Goal: Information Seeking & Learning: Find specific fact

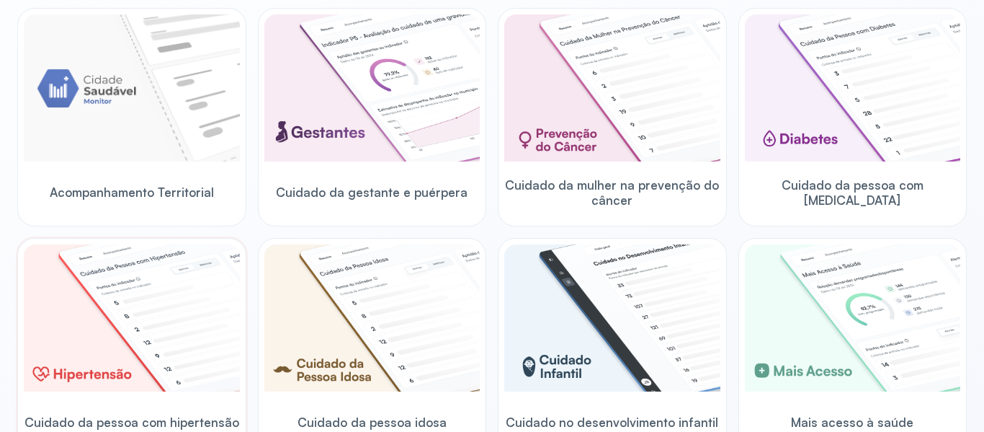
scroll to position [144, 0]
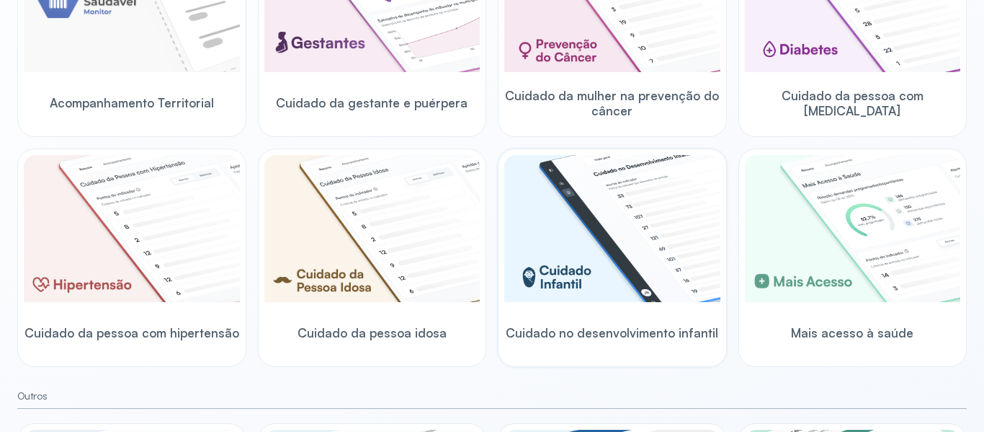
click at [635, 276] on img at bounding box center [612, 228] width 216 height 147
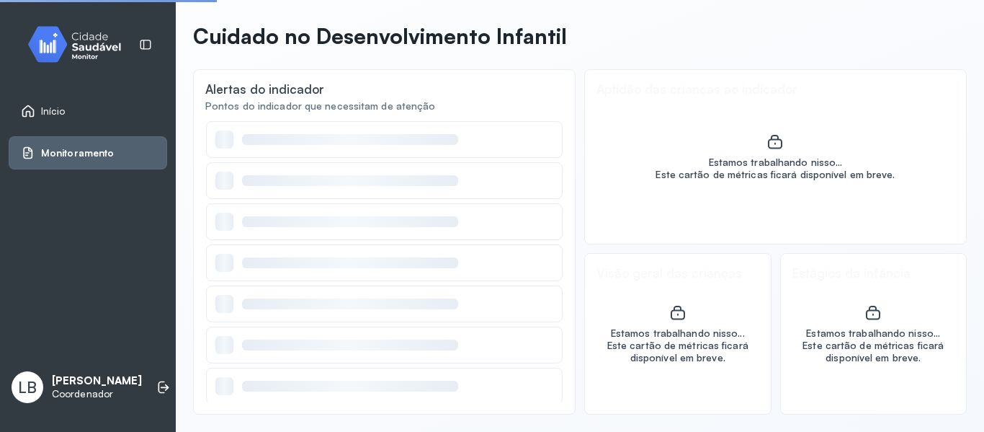
scroll to position [56, 0]
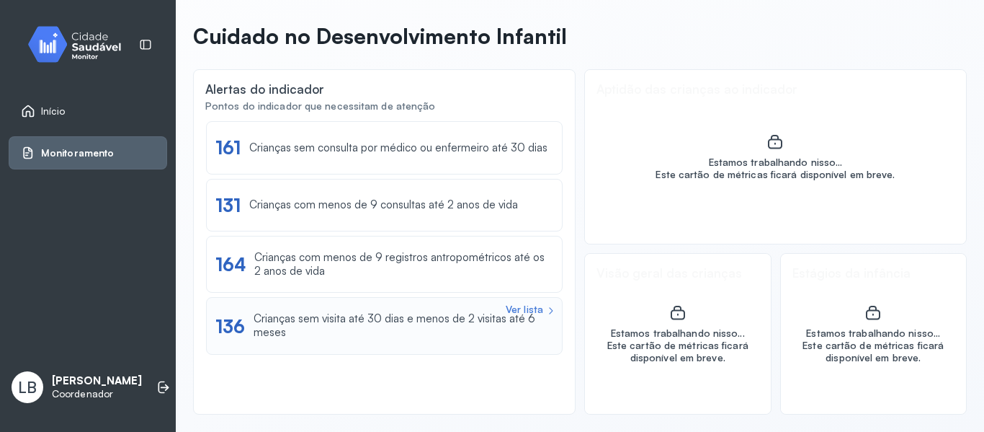
click at [389, 332] on div "Crianças sem visita até 30 dias e menos de 2 visitas até 6 meses" at bounding box center [404, 325] width 300 height 27
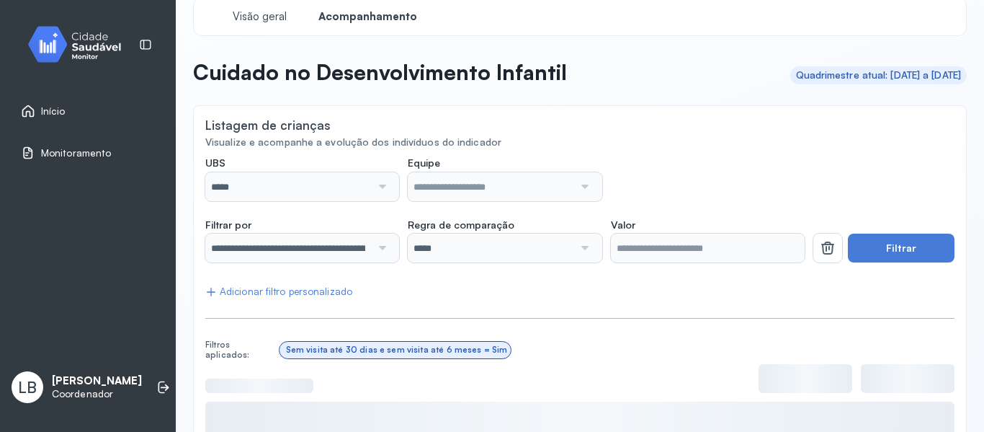
scroll to position [19, 0]
click at [378, 187] on div at bounding box center [380, 187] width 19 height 29
click at [377, 192] on div at bounding box center [380, 187] width 19 height 29
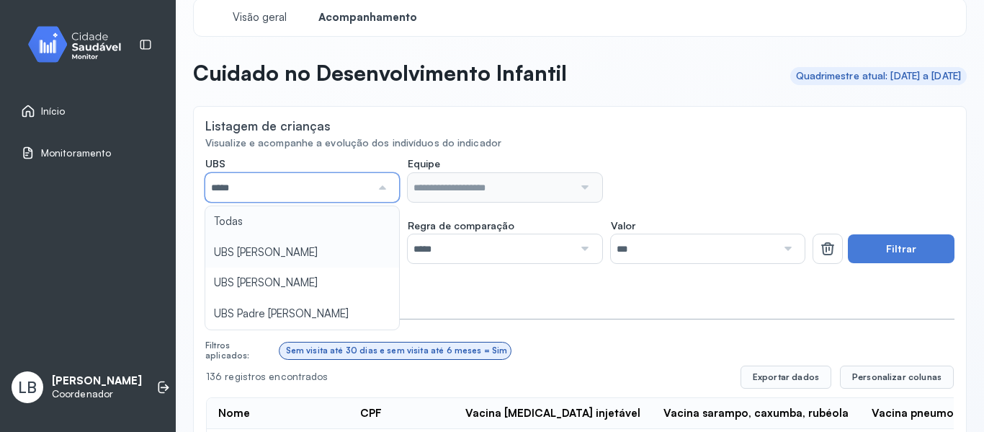
type input "*****"
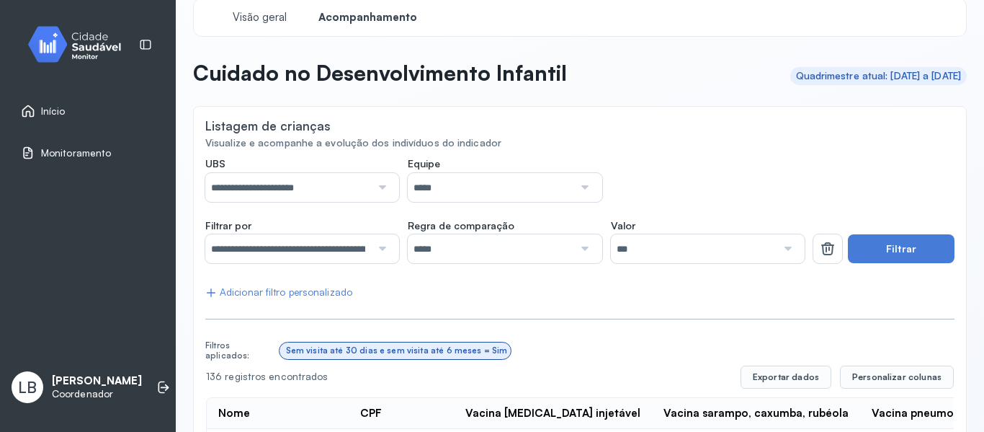
click at [580, 187] on div at bounding box center [583, 187] width 19 height 29
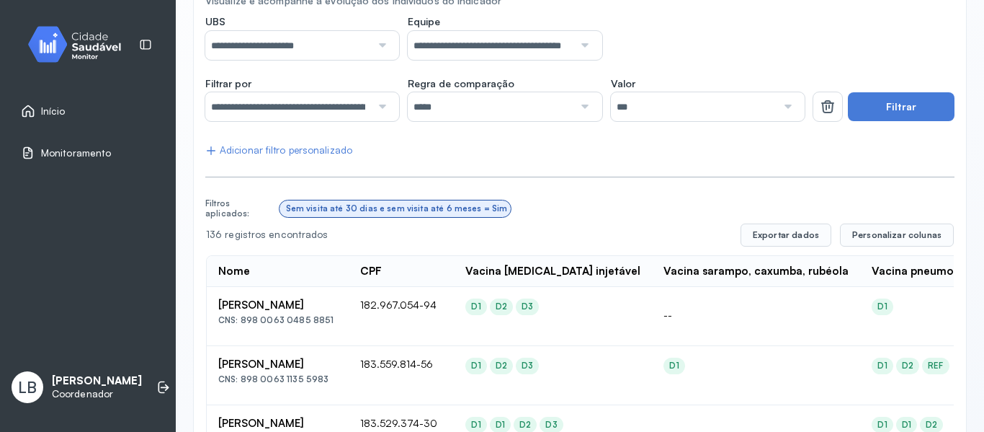
scroll to position [164, 0]
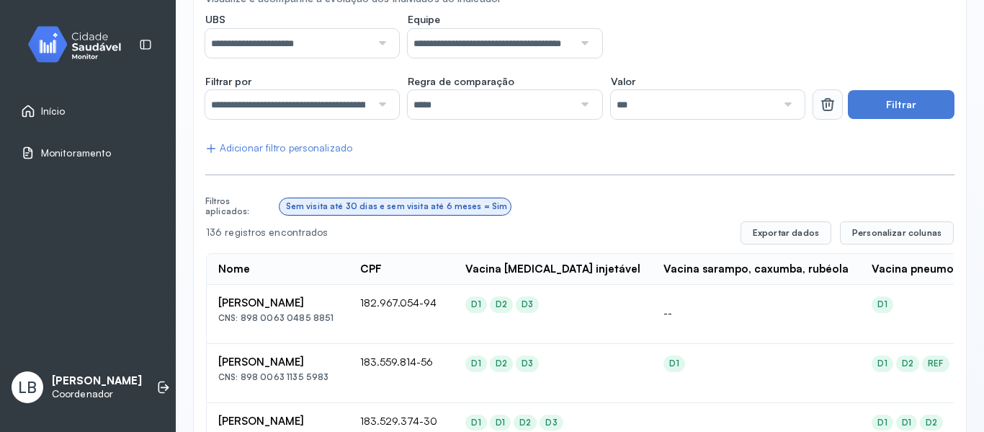
click at [822, 106] on icon at bounding box center [828, 105] width 12 height 11
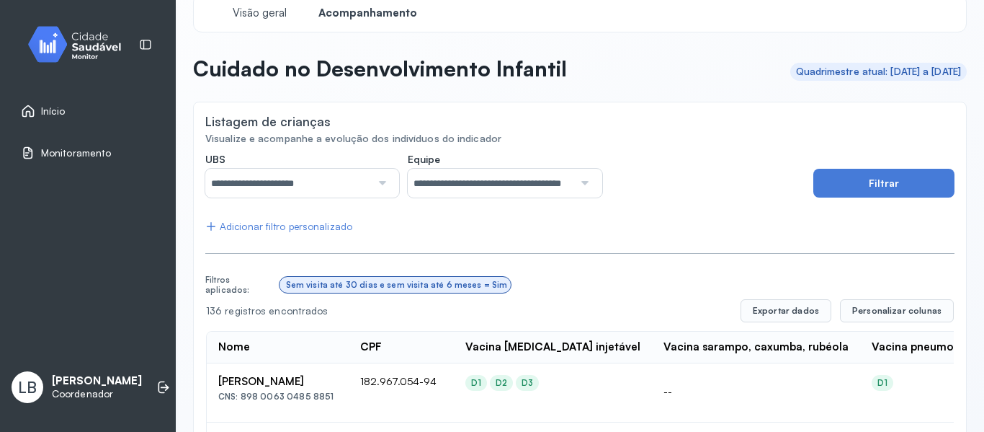
scroll to position [19, 0]
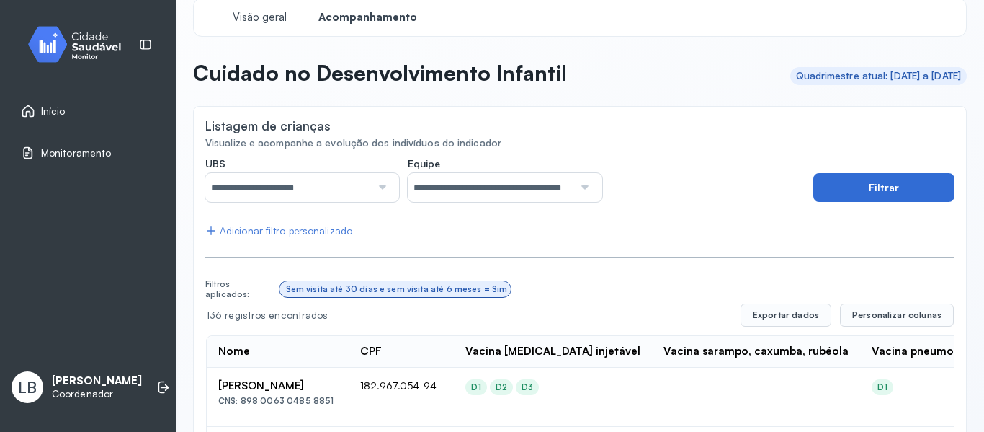
click at [872, 184] on button "Filtrar" at bounding box center [884, 187] width 141 height 29
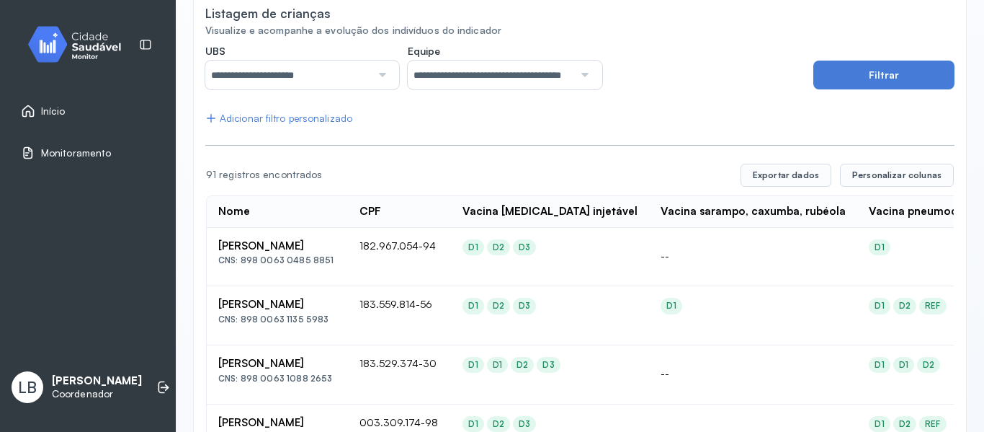
scroll to position [164, 0]
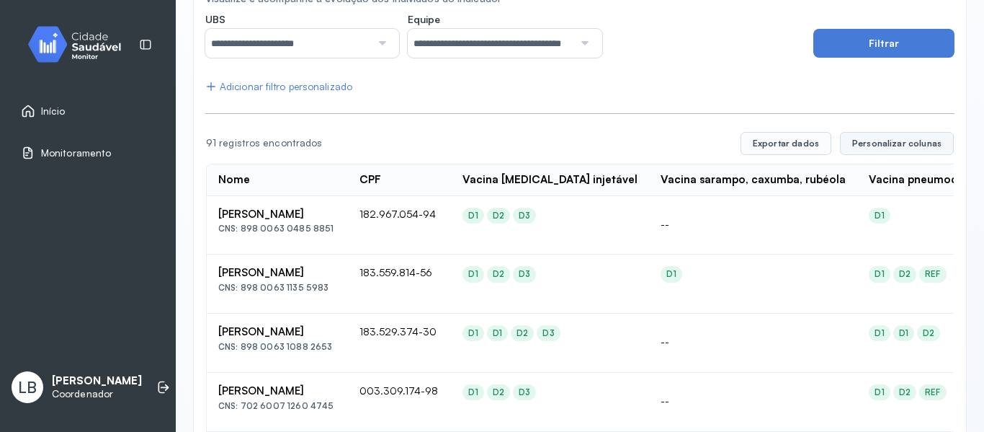
click at [894, 135] on button "Personalizar colunas" at bounding box center [897, 143] width 114 height 23
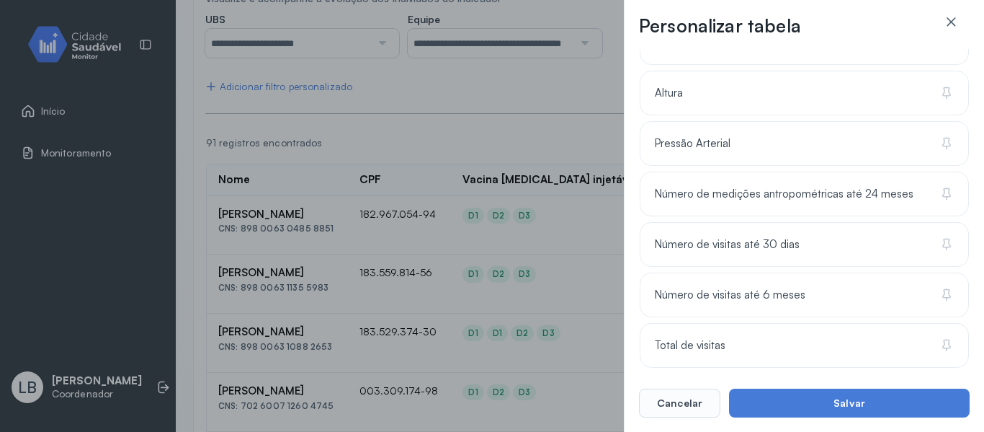
scroll to position [1009, 0]
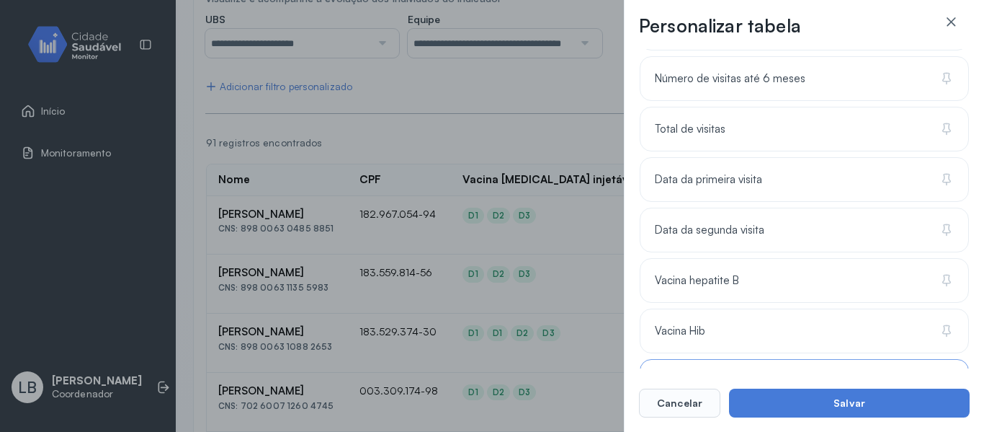
click at [507, 203] on div "Personalizar tabela Selecione as colunas para exibir na tabela. Buscar 6 coluna…" at bounding box center [492, 216] width 984 height 432
click at [463, 253] on div "Personalizar tabela Selecione as colunas para exibir na tabela. Buscar 6 coluna…" at bounding box center [492, 216] width 984 height 432
click at [506, 126] on div "Personalizar tabela Selecione as colunas para exibir na tabela. Buscar 6 coluna…" at bounding box center [492, 216] width 984 height 432
click at [523, 172] on div "Personalizar tabela Selecione as colunas para exibir na tabela. Buscar 6 coluna…" at bounding box center [492, 216] width 984 height 432
drag, startPoint x: 703, startPoint y: 412, endPoint x: 582, endPoint y: 331, distance: 146.1
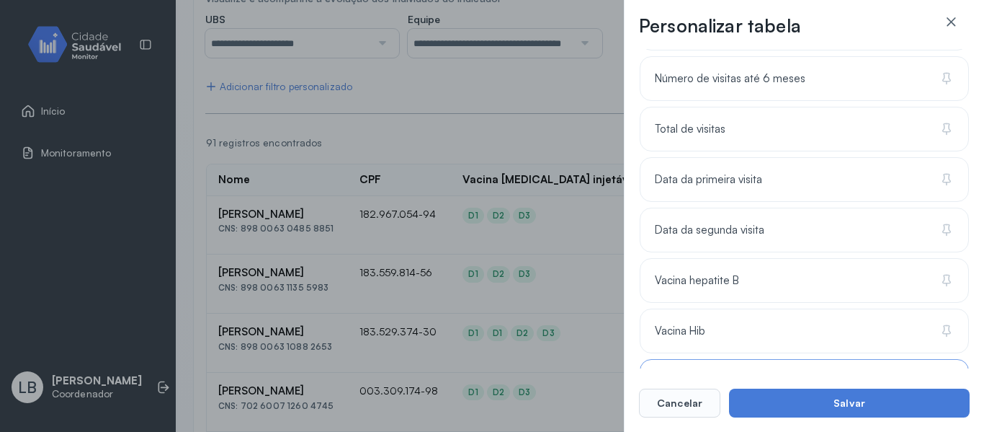
click at [702, 412] on button "Cancelar" at bounding box center [679, 402] width 81 height 29
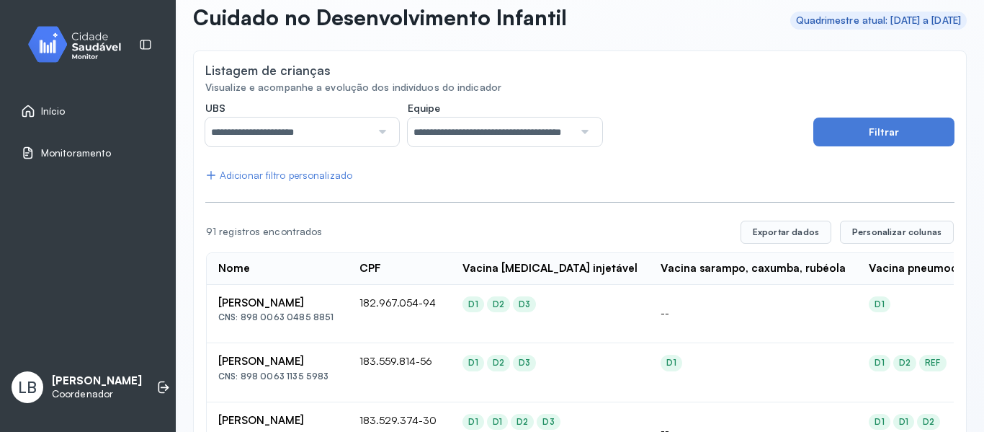
scroll to position [0, 0]
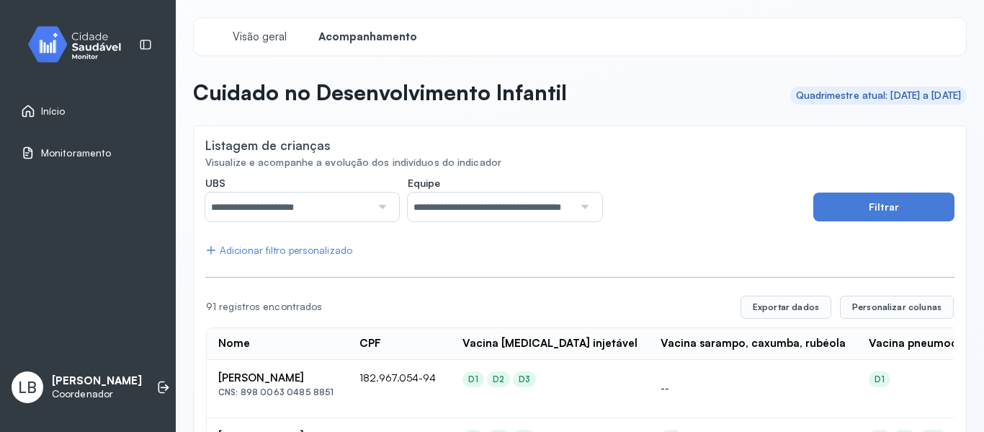
click at [76, 99] on div "Início" at bounding box center [88, 110] width 159 height 33
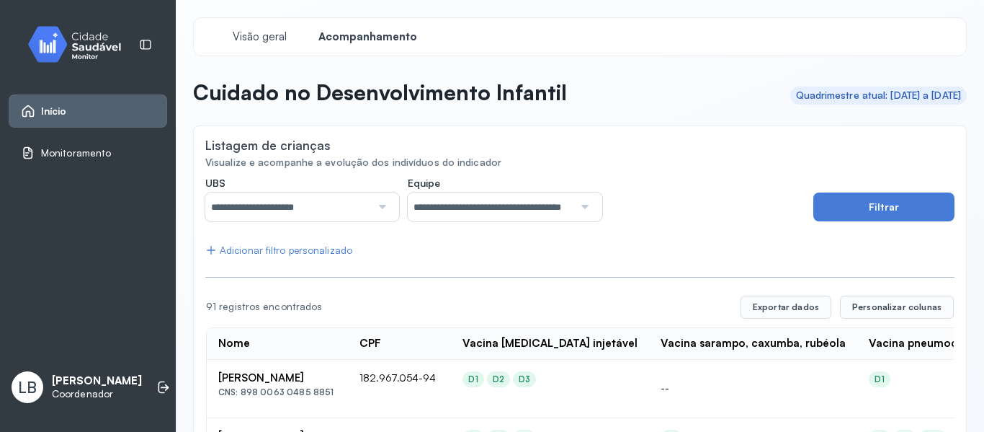
click at [52, 119] on div "Início" at bounding box center [88, 110] width 159 height 33
click at [22, 110] on icon at bounding box center [28, 111] width 14 height 14
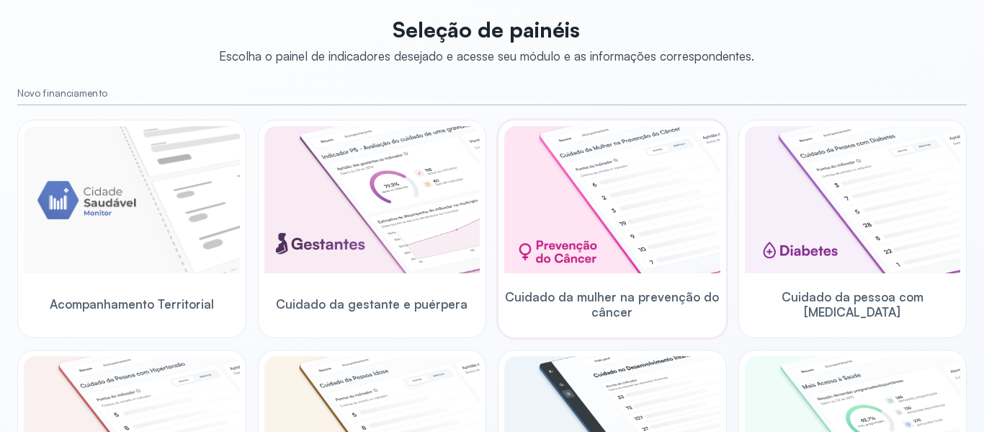
scroll to position [216, 0]
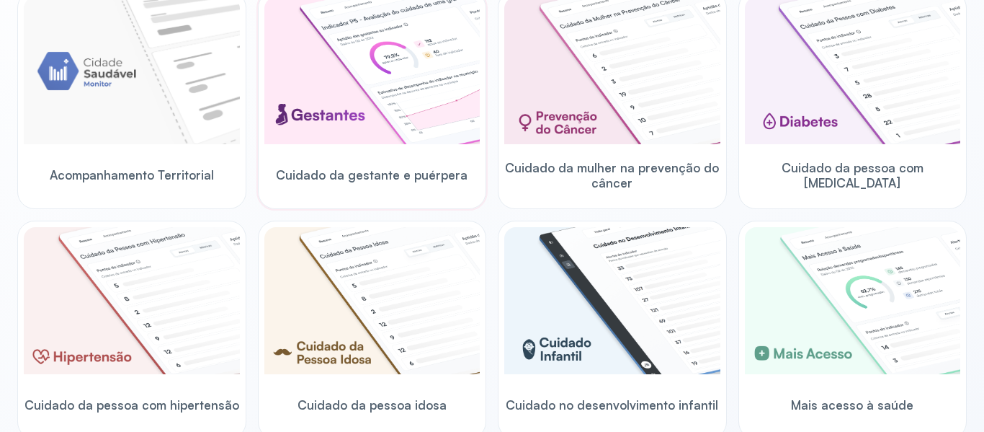
click at [381, 98] on img at bounding box center [372, 70] width 216 height 147
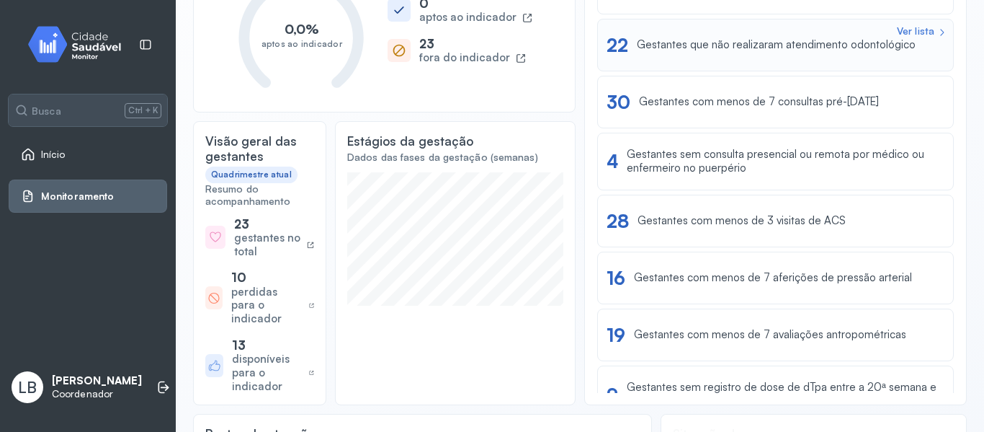
click at [711, 38] on div "Gestantes que não realizaram atendimento odontológico" at bounding box center [776, 45] width 279 height 14
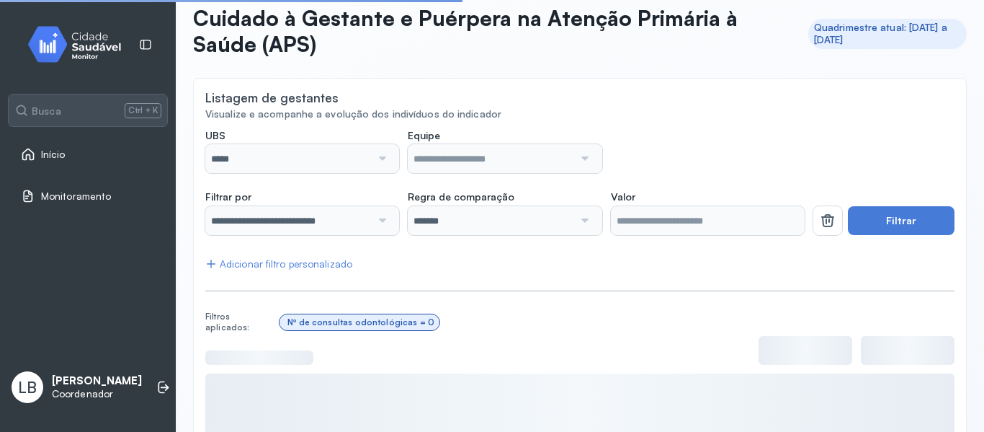
scroll to position [72, 0]
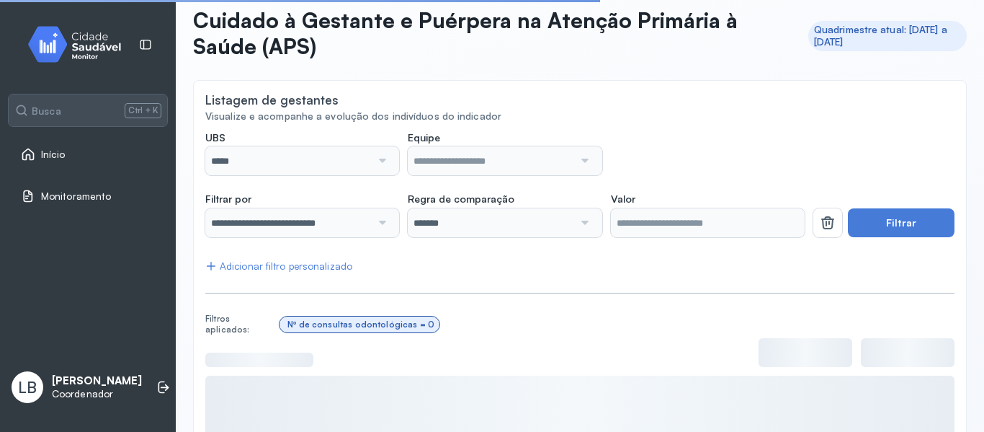
click at [383, 161] on div at bounding box center [380, 160] width 19 height 29
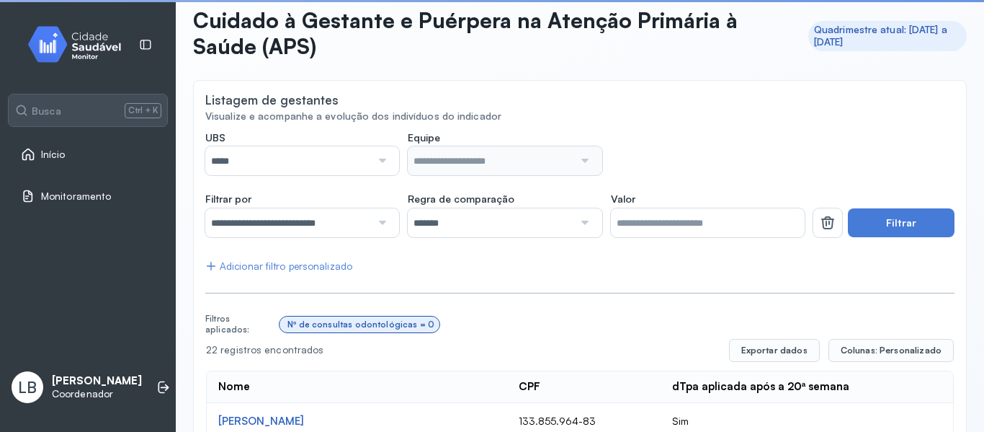
click at [380, 159] on div at bounding box center [380, 160] width 19 height 29
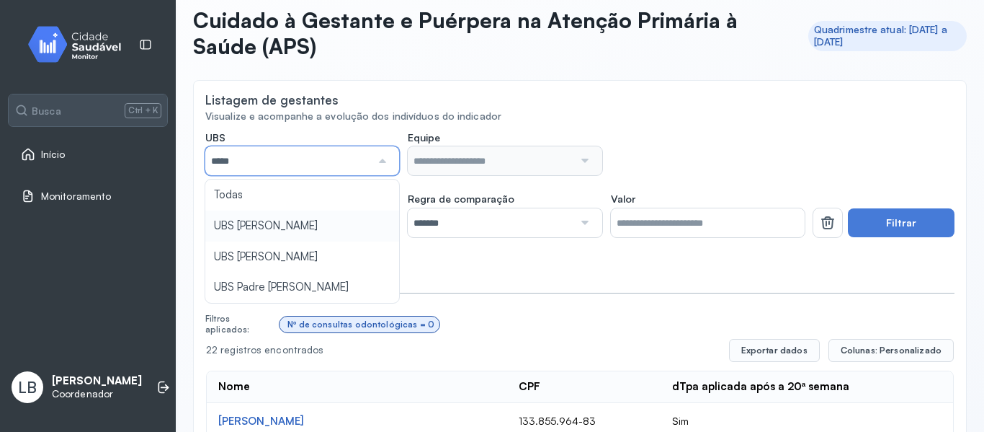
type input "*****"
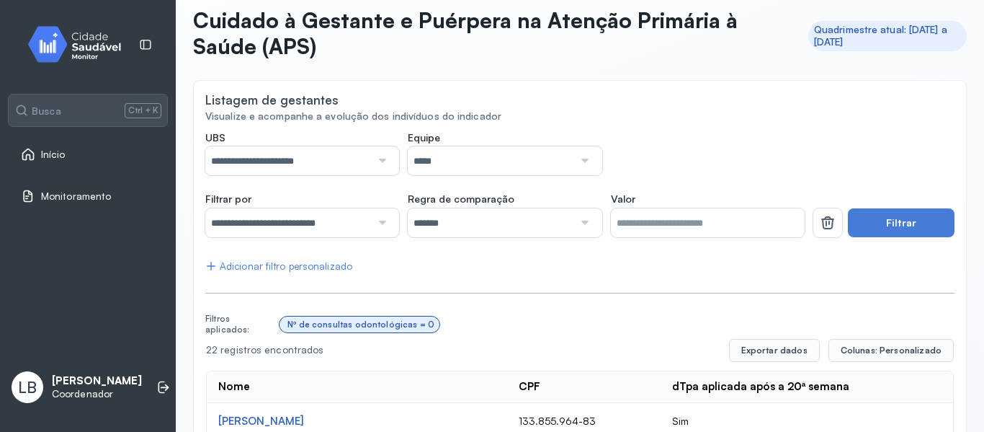
click at [538, 163] on input "*****" at bounding box center [491, 160] width 166 height 29
click at [822, 227] on icon at bounding box center [827, 222] width 17 height 17
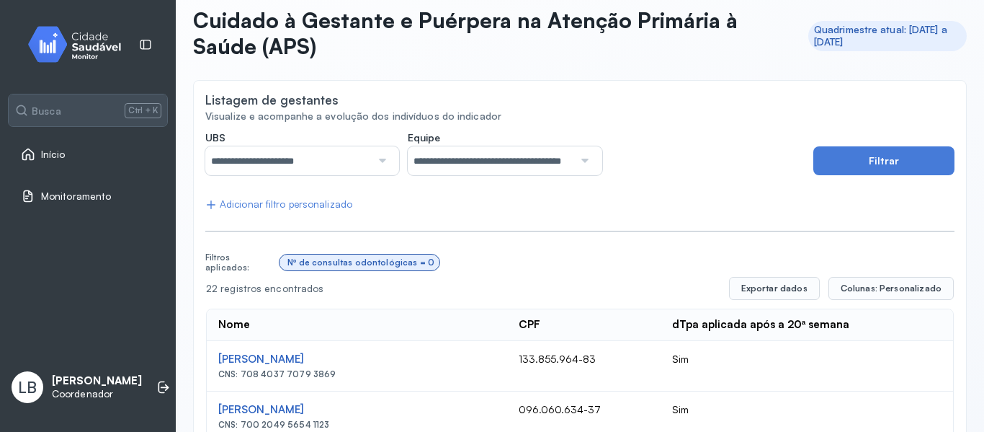
scroll to position [144, 0]
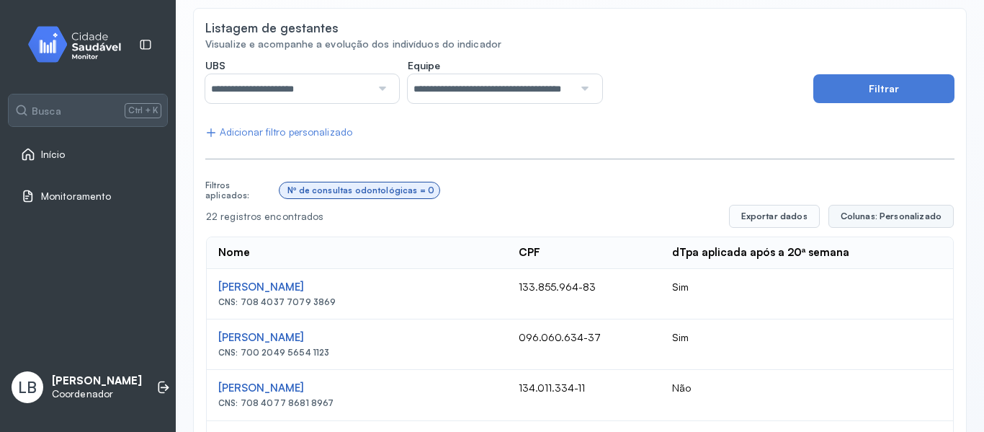
click at [854, 220] on span "Colunas: Personalizado" at bounding box center [891, 216] width 101 height 12
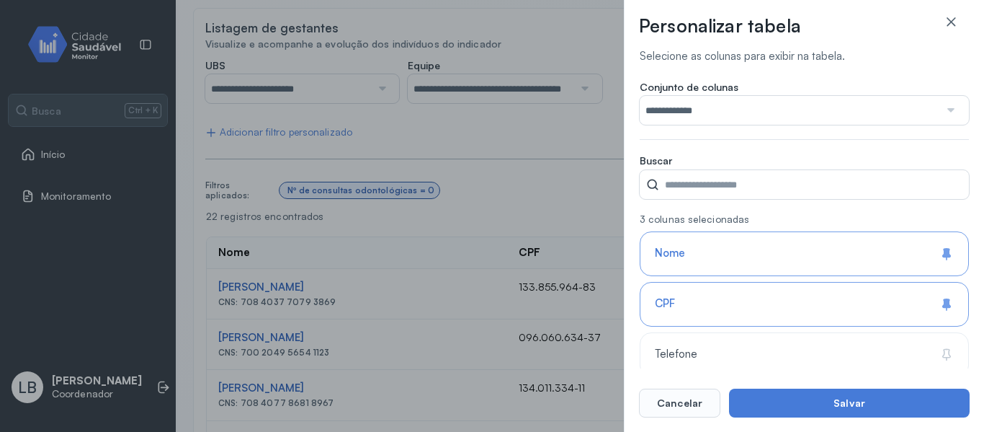
click at [326, 134] on div "**********" at bounding box center [492, 216] width 984 height 432
drag, startPoint x: 329, startPoint y: 129, endPoint x: 365, endPoint y: 126, distance: 35.4
click at [339, 130] on div "**********" at bounding box center [492, 216] width 984 height 432
click at [951, 31] on div at bounding box center [951, 22] width 14 height 17
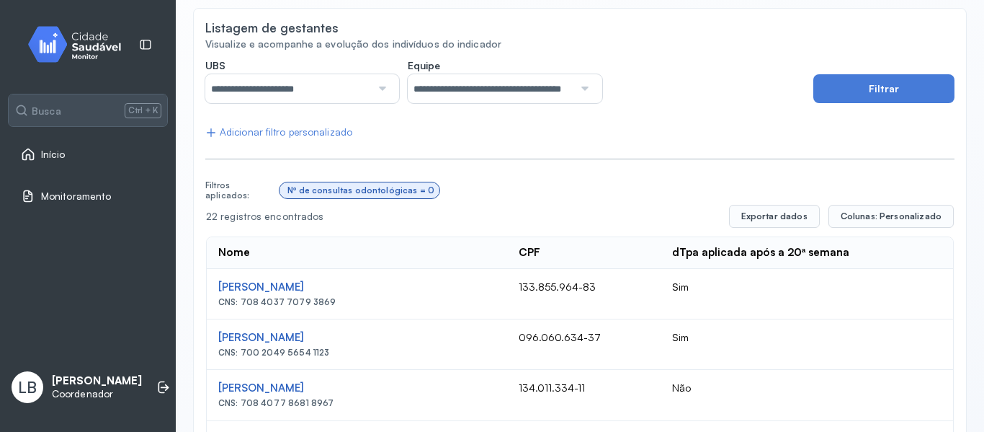
click at [326, 129] on div "Adicionar filtro personalizado" at bounding box center [278, 132] width 147 height 12
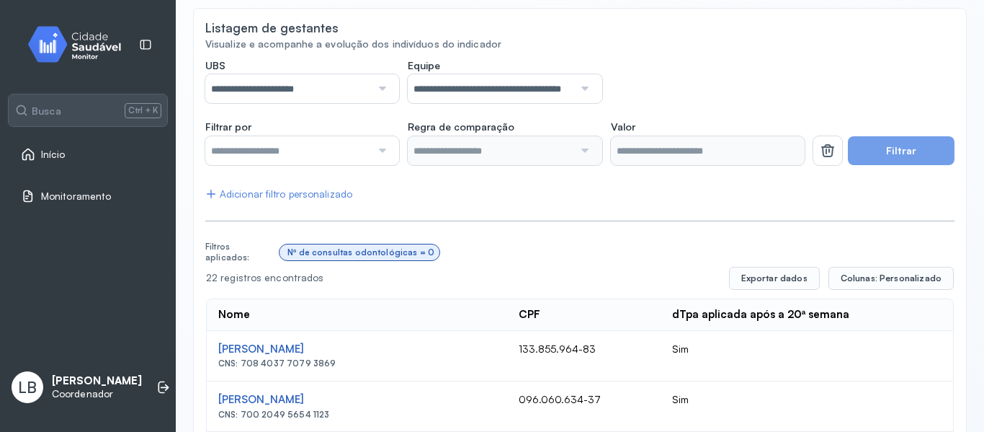
click at [365, 154] on input "text" at bounding box center [288, 150] width 166 height 29
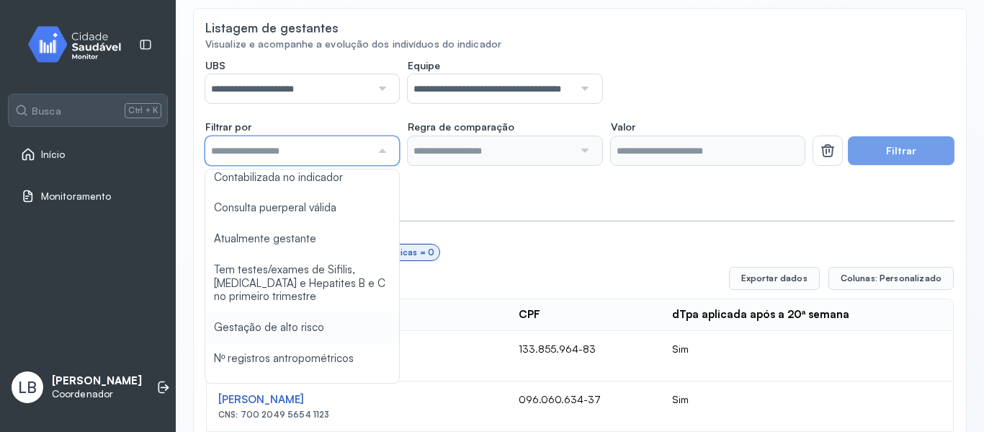
scroll to position [973, 0]
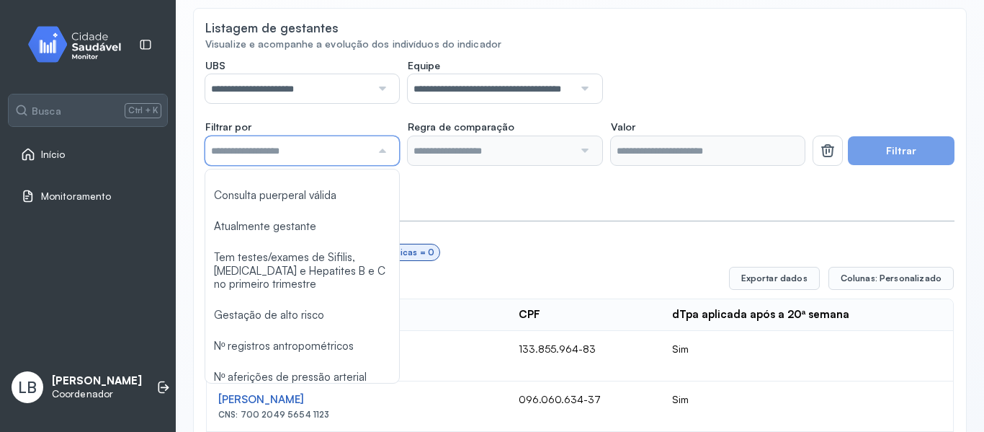
type input "*******"
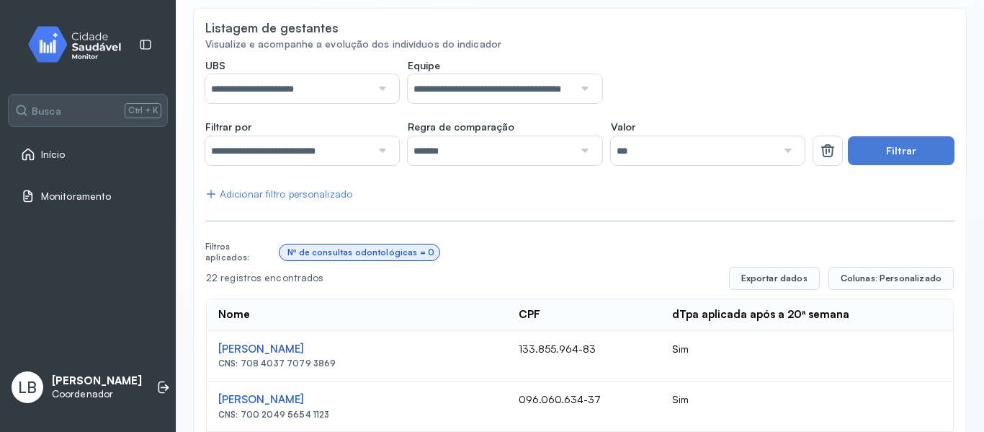
click at [871, 151] on button "Filtrar" at bounding box center [901, 150] width 107 height 29
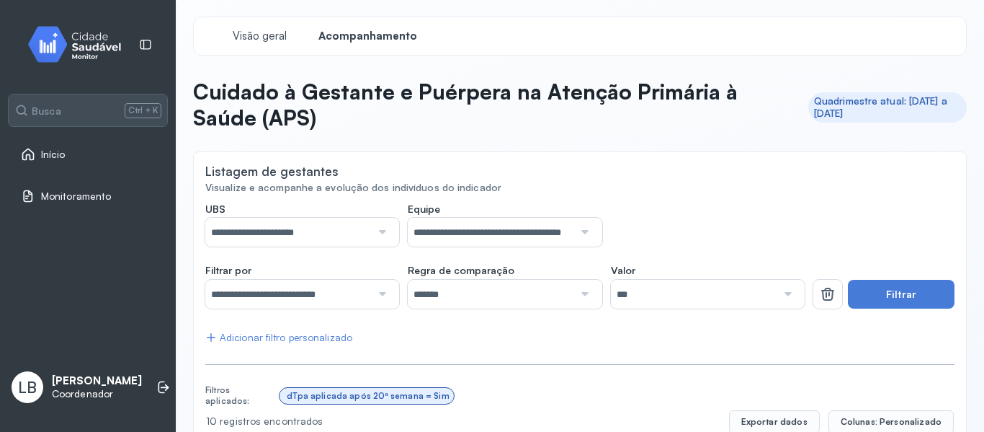
scroll to position [0, 0]
click at [78, 158] on link "Início" at bounding box center [88, 154] width 134 height 14
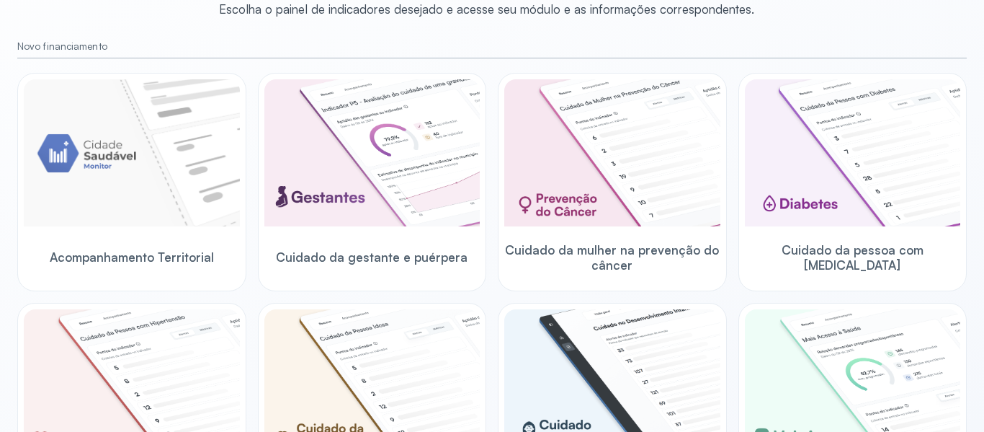
scroll to position [288, 0]
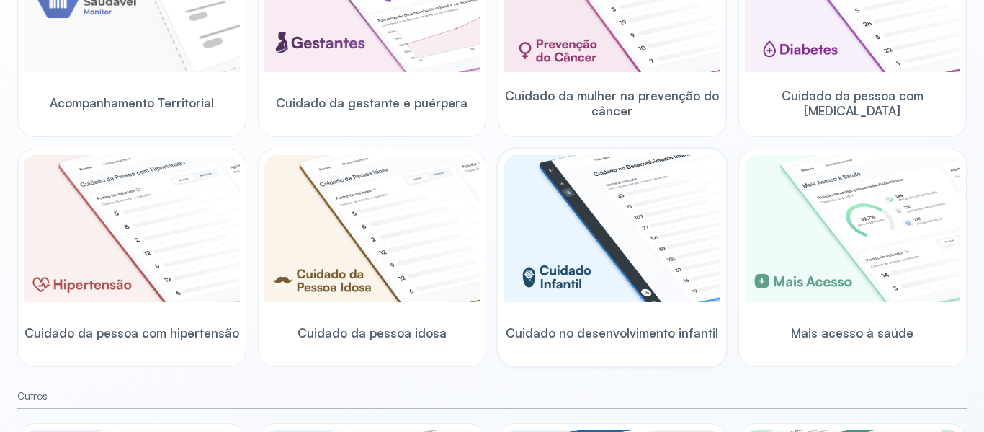
click at [629, 192] on img at bounding box center [612, 228] width 216 height 147
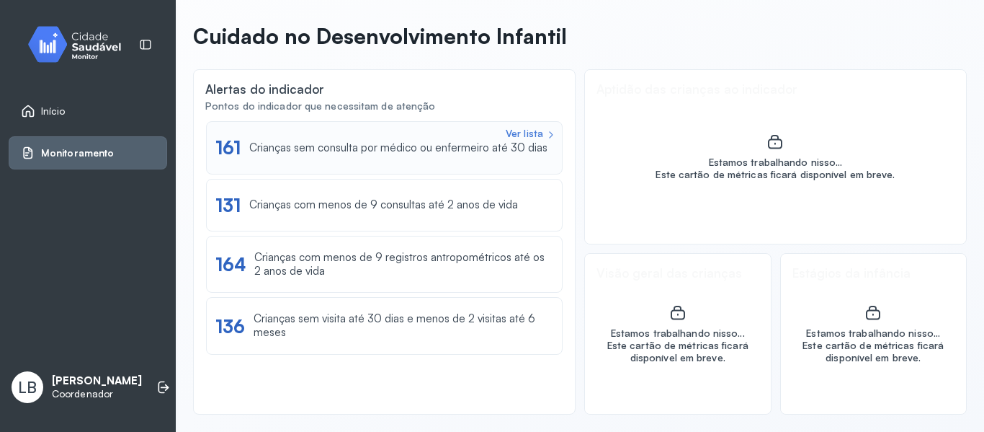
click at [398, 166] on div "Ver lista 161 Crianças sem consulta por médico ou enfermeiro até 30 dias" at bounding box center [384, 147] width 357 height 53
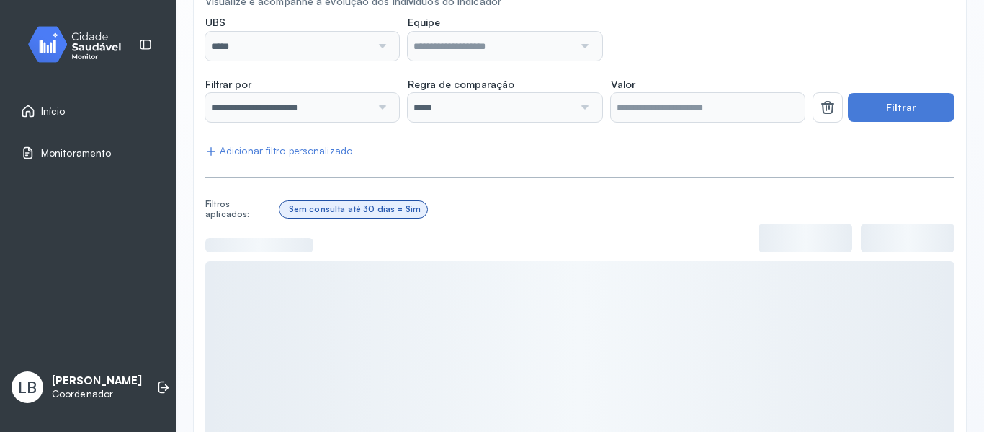
scroll to position [92, 0]
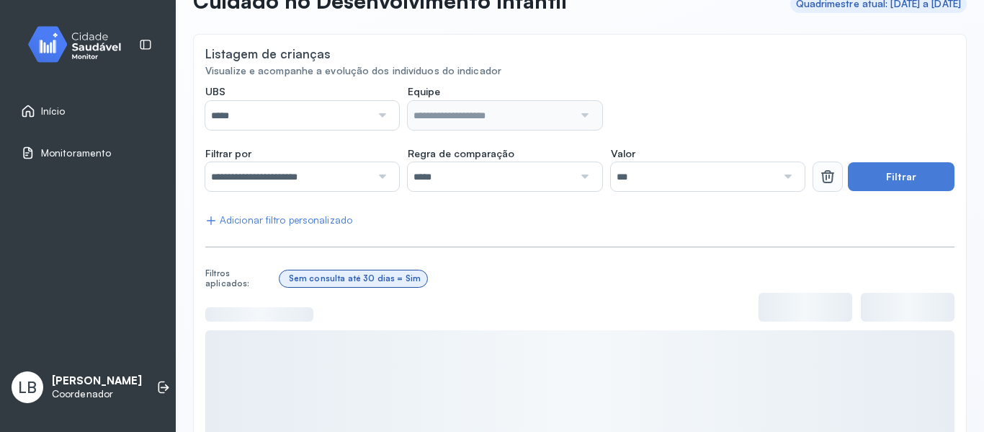
click at [826, 178] on icon at bounding box center [827, 176] width 17 height 17
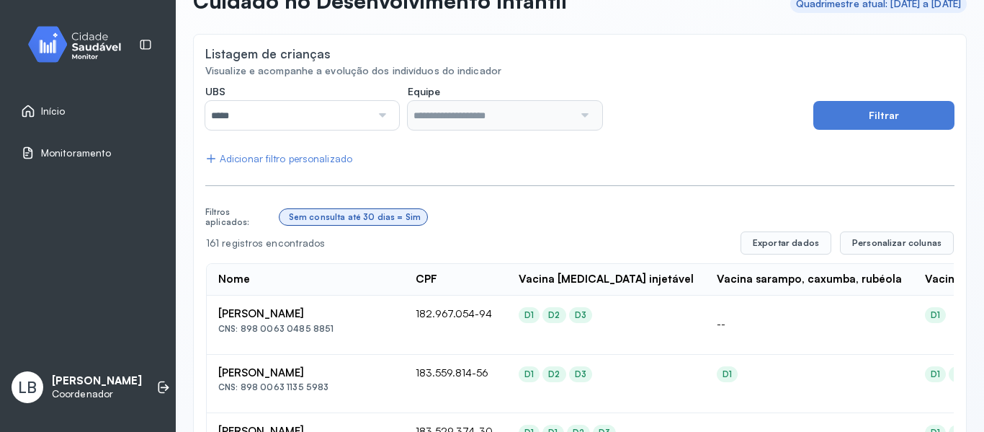
click at [349, 115] on input "*****" at bounding box center [288, 115] width 166 height 29
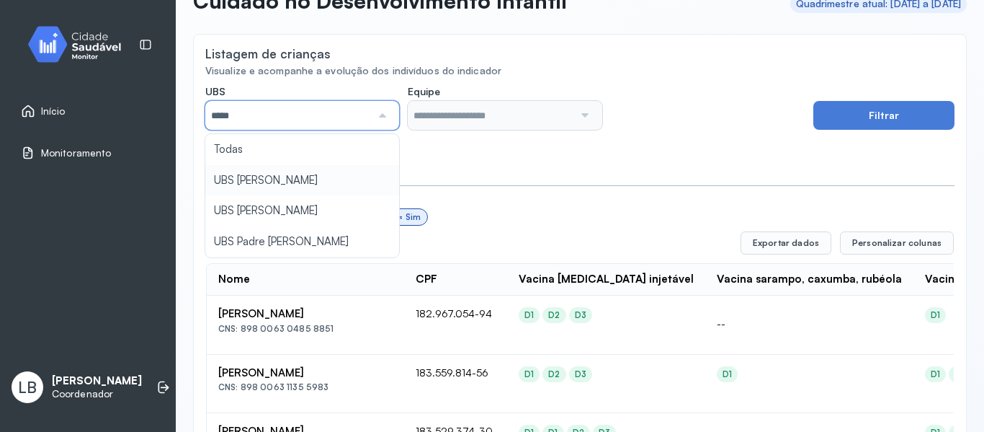
type input "*****"
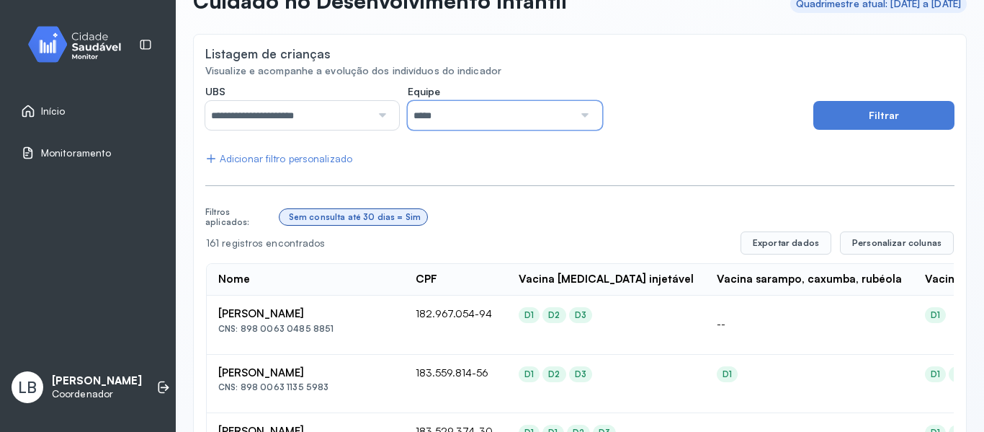
click at [553, 117] on input "*****" at bounding box center [491, 115] width 166 height 29
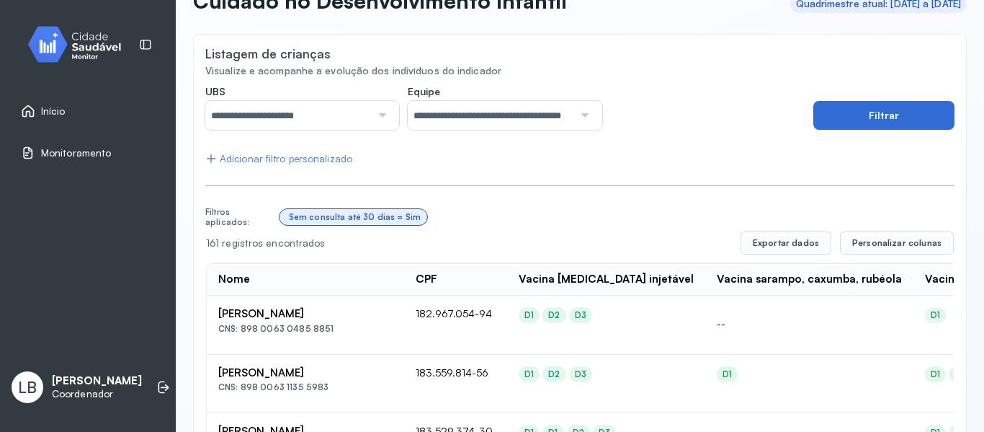
click at [859, 117] on button "Filtrar" at bounding box center [884, 115] width 141 height 29
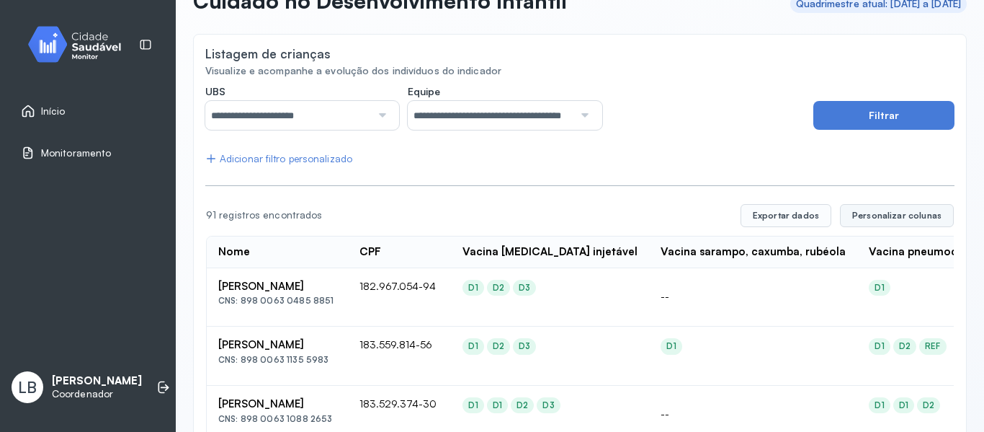
click at [888, 217] on span "Personalizar colunas" at bounding box center [897, 216] width 89 height 12
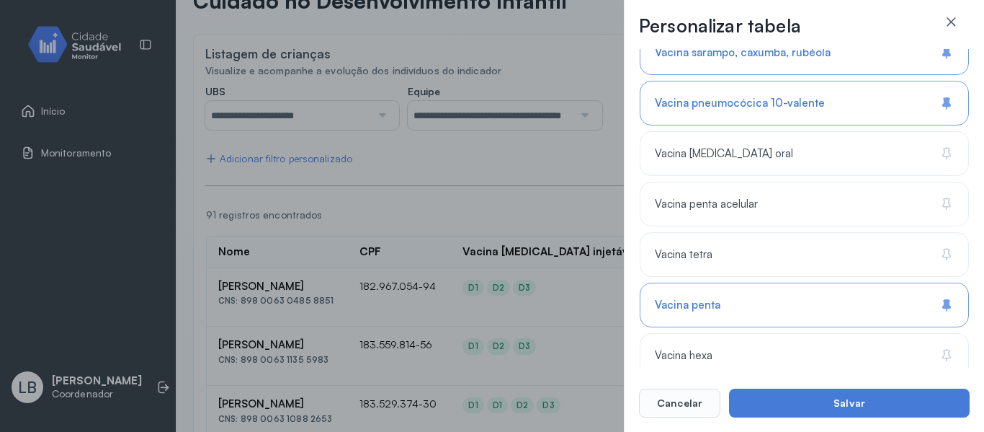
scroll to position [1462, 0]
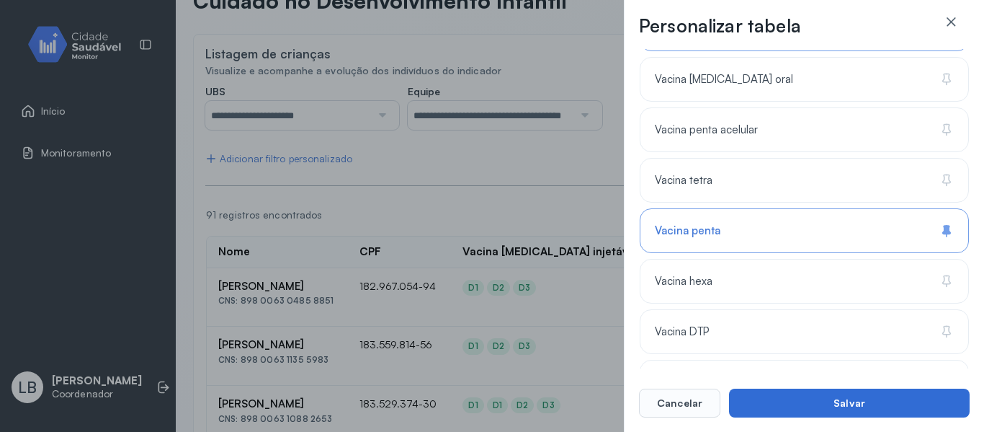
click at [886, 406] on button "Salvar" at bounding box center [849, 402] width 241 height 29
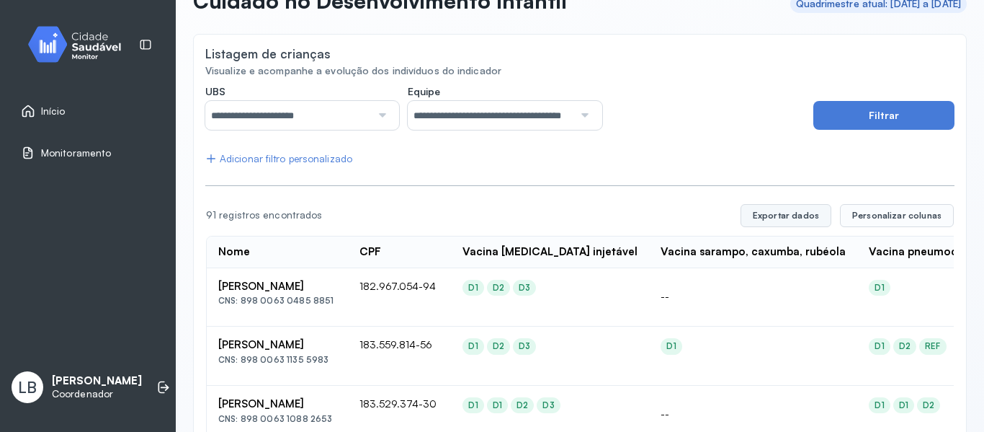
click at [752, 225] on button "Exportar dados" at bounding box center [786, 215] width 91 height 23
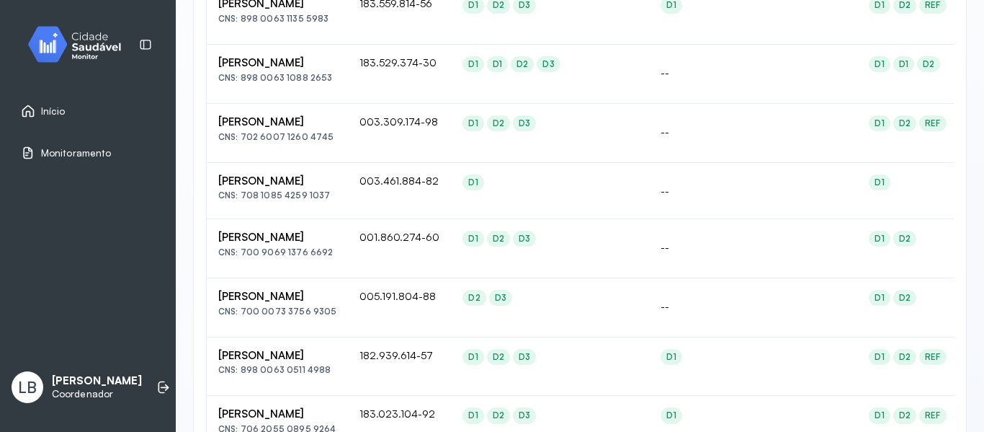
scroll to position [0, 0]
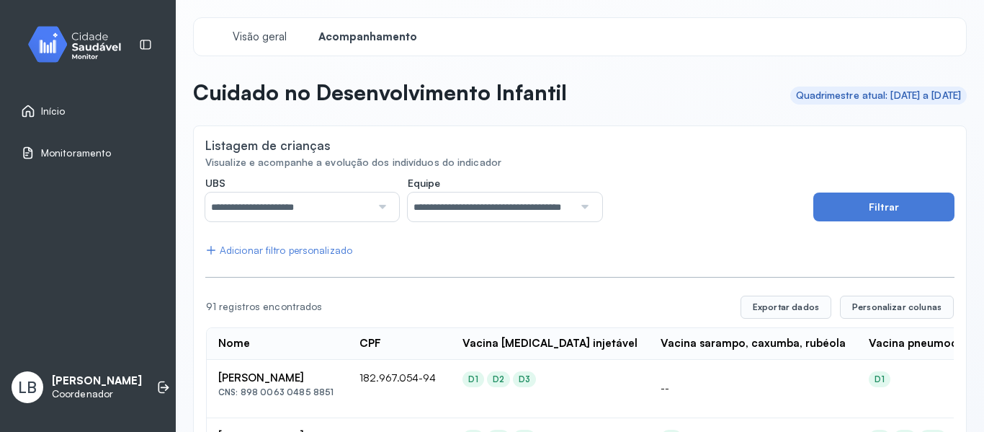
click at [87, 143] on div "Monitoramento" at bounding box center [88, 152] width 159 height 33
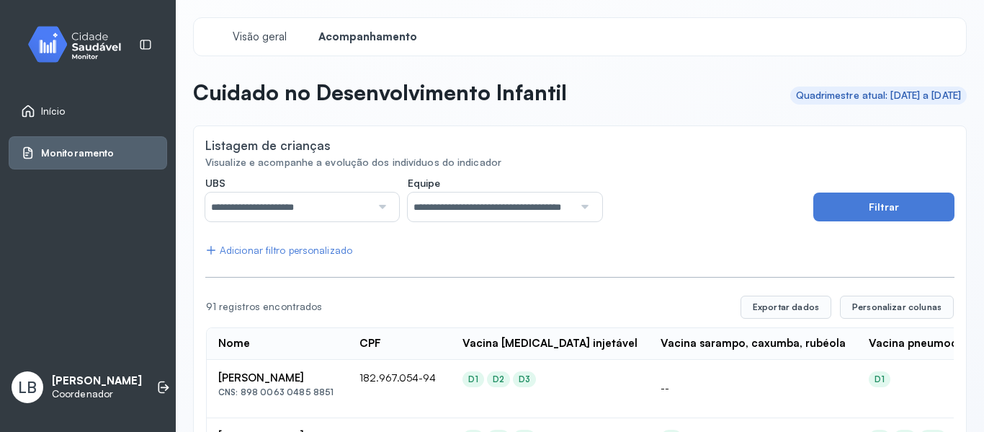
click at [79, 101] on div "Início" at bounding box center [88, 110] width 159 height 33
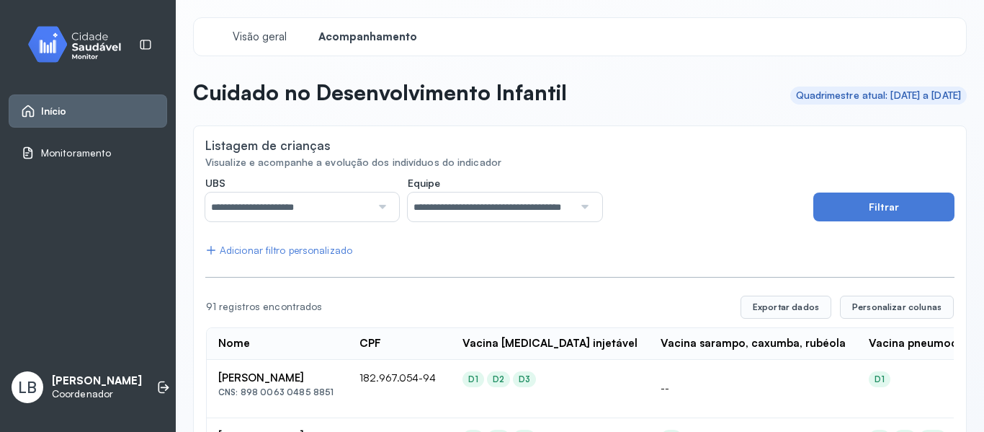
click at [94, 113] on link "Início" at bounding box center [88, 111] width 134 height 14
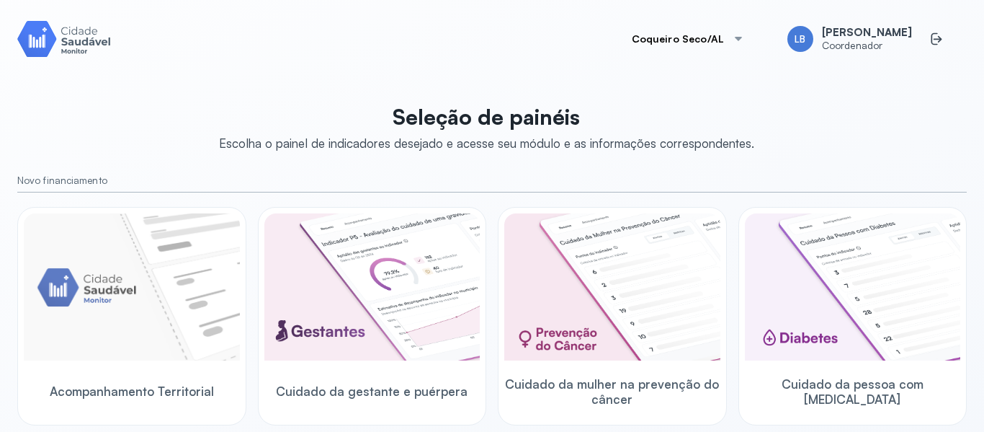
scroll to position [216, 0]
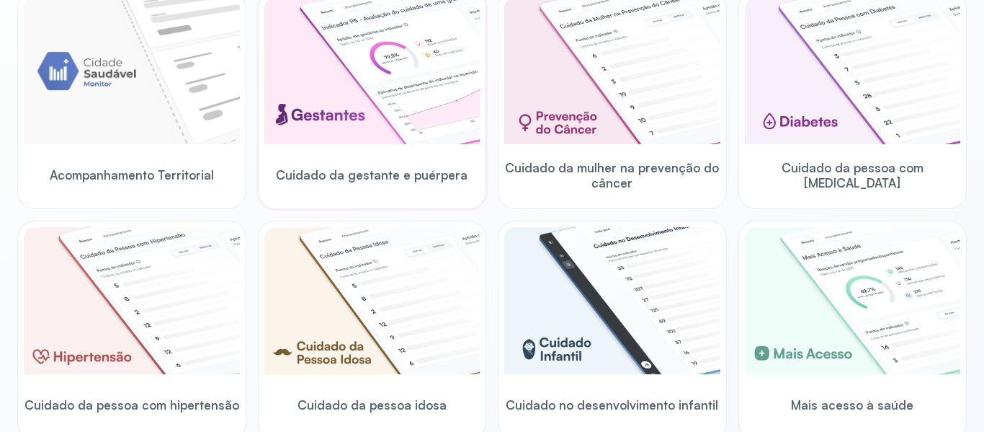
click at [429, 70] on img at bounding box center [372, 70] width 216 height 147
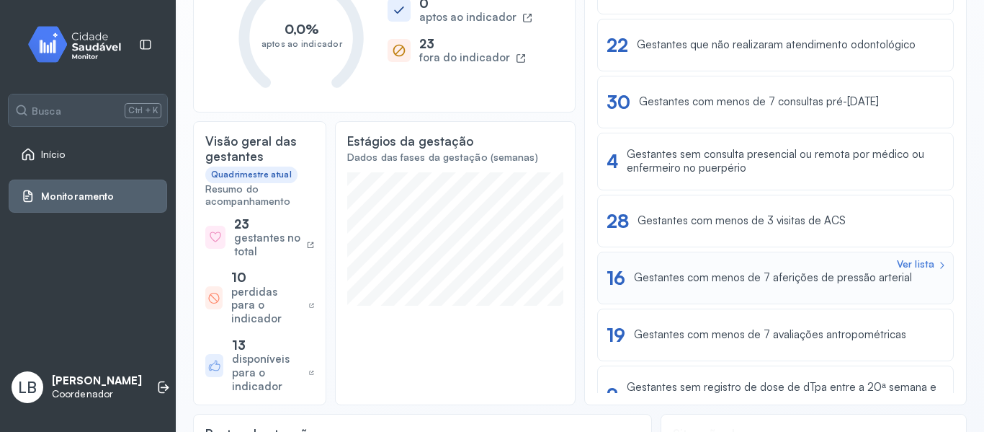
click at [764, 296] on div "Ver lista 16 Gestantes com menos de 7 aferições de pressão arterial" at bounding box center [775, 278] width 357 height 53
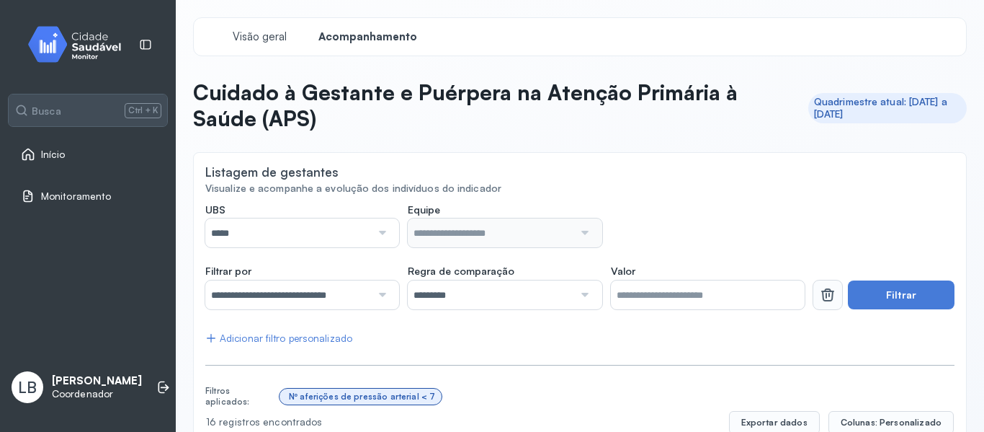
click at [819, 298] on icon at bounding box center [827, 294] width 17 height 17
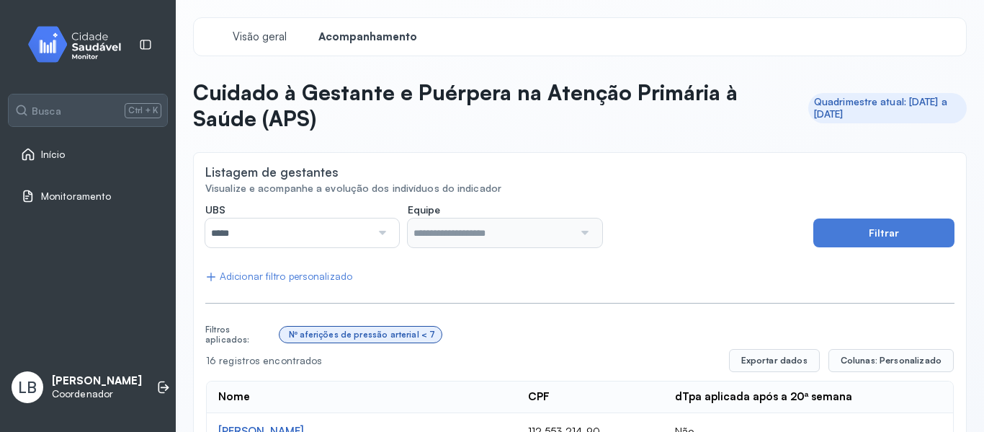
click at [371, 239] on div at bounding box center [380, 232] width 19 height 29
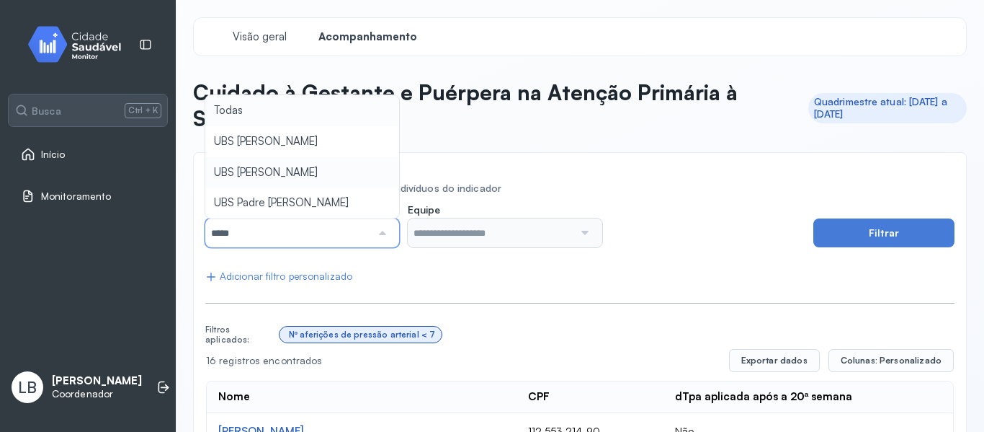
type input "*****"
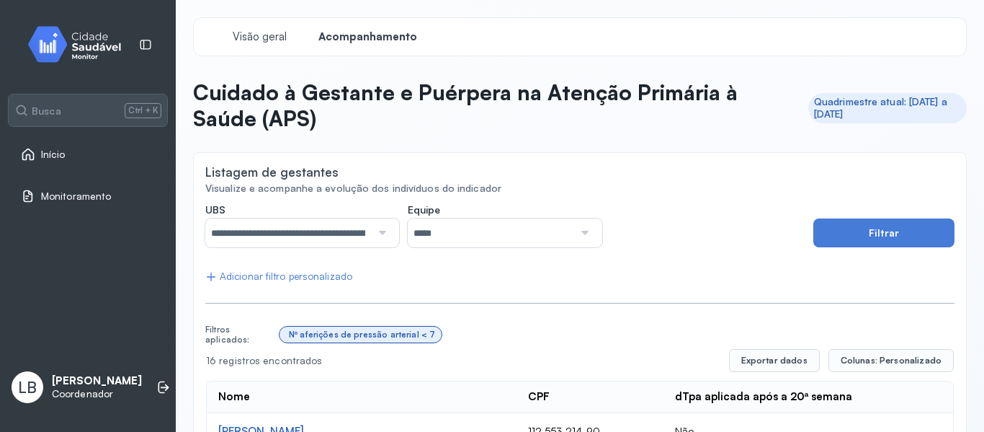
click at [444, 240] on input "*****" at bounding box center [491, 232] width 166 height 29
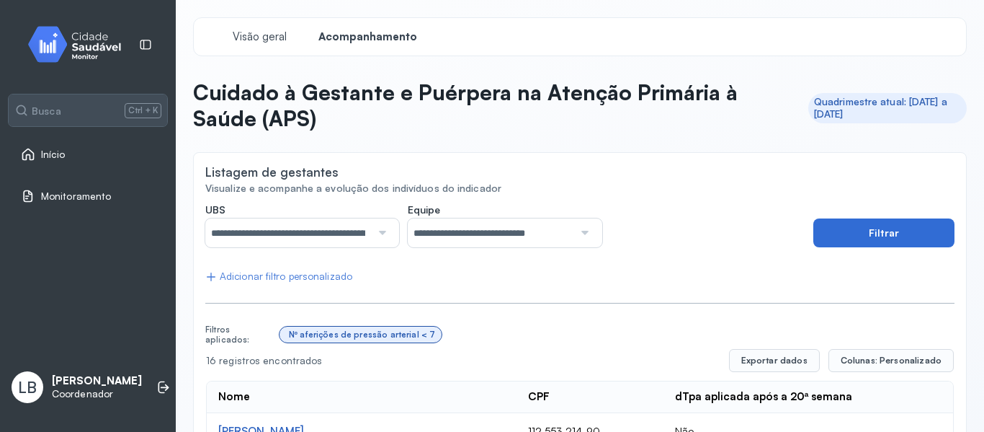
click at [814, 247] on button "Filtrar" at bounding box center [884, 232] width 141 height 29
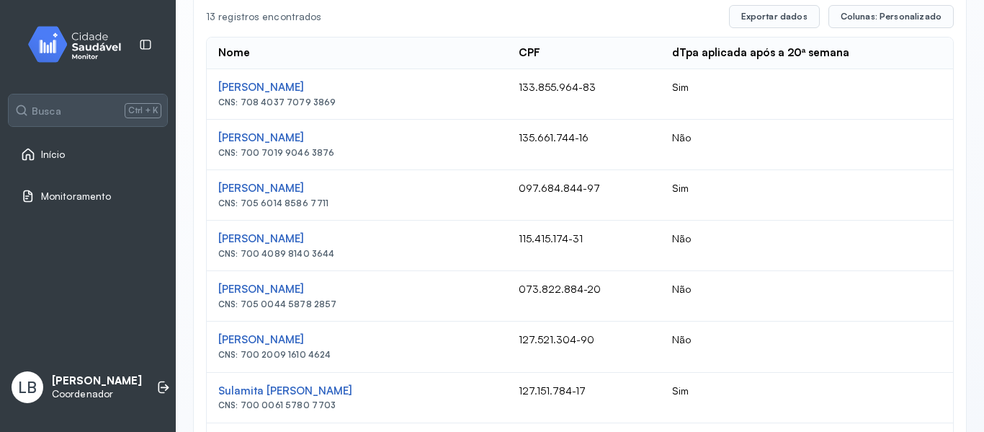
scroll to position [172, 0]
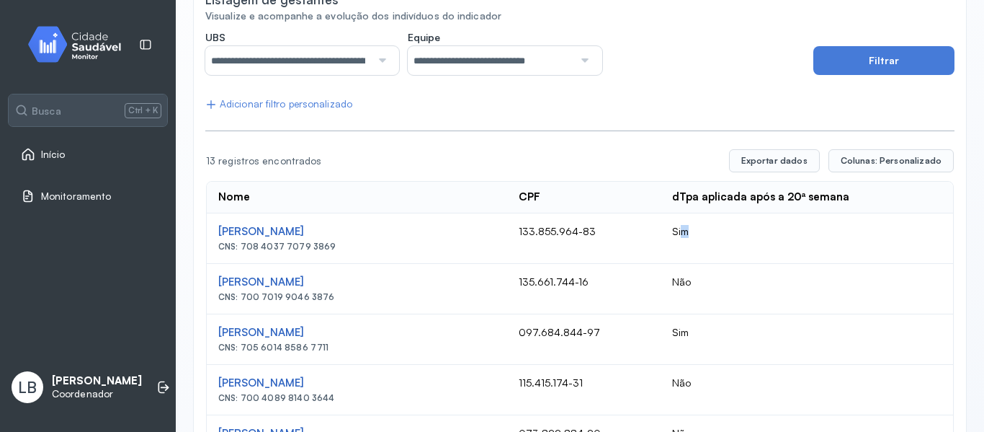
drag, startPoint x: 707, startPoint y: 230, endPoint x: 711, endPoint y: 283, distance: 52.8
click at [680, 234] on td "Sim" at bounding box center [807, 238] width 293 height 50
drag, startPoint x: 368, startPoint y: 301, endPoint x: 243, endPoint y: 304, distance: 124.7
click at [243, 304] on td "[PERSON_NAME] CNS: 700 7019 9046 3876" at bounding box center [357, 289] width 301 height 50
copy div "700 7019 9046 3876"
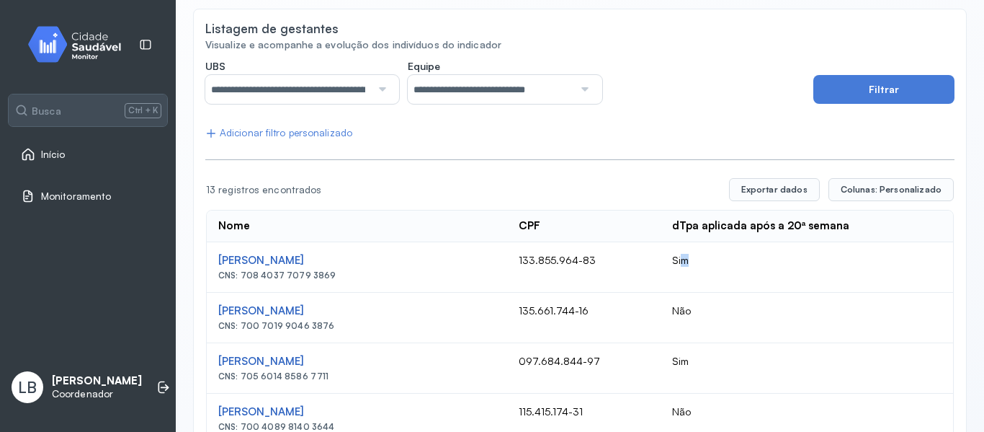
scroll to position [72, 0]
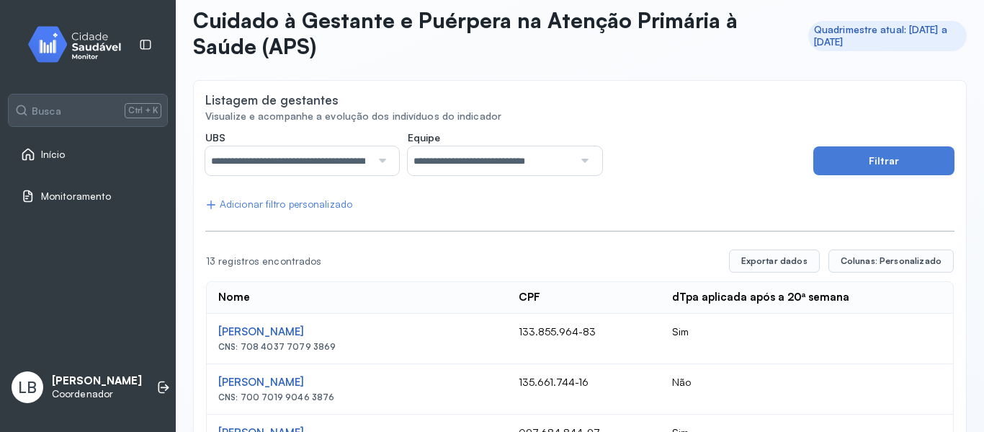
click at [260, 209] on div "Adicionar filtro personalizado" at bounding box center [278, 204] width 147 height 12
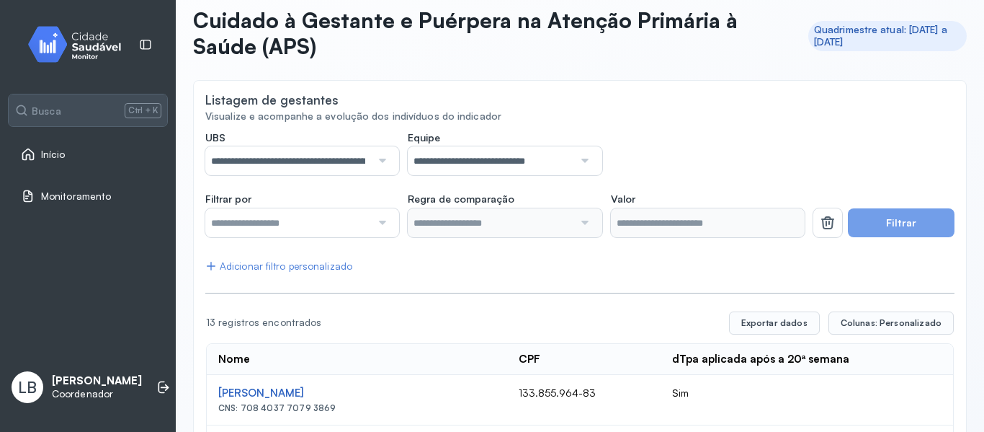
click at [388, 221] on div at bounding box center [302, 222] width 194 height 29
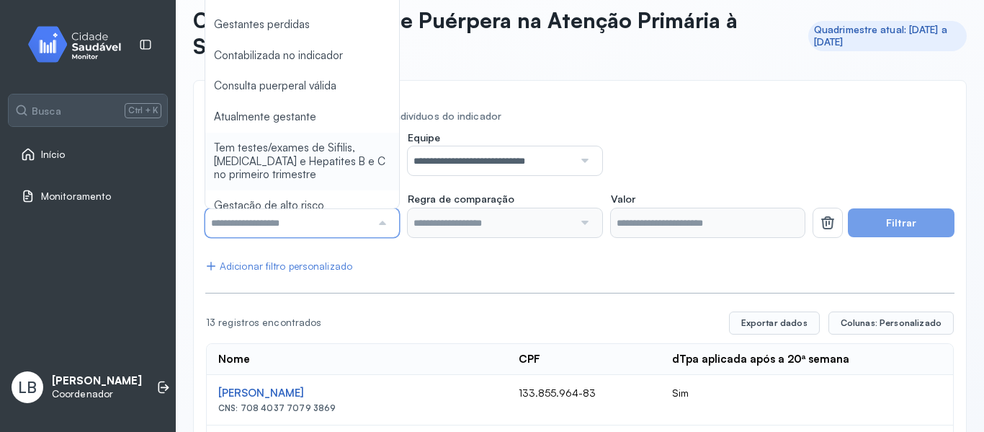
scroll to position [973, 0]
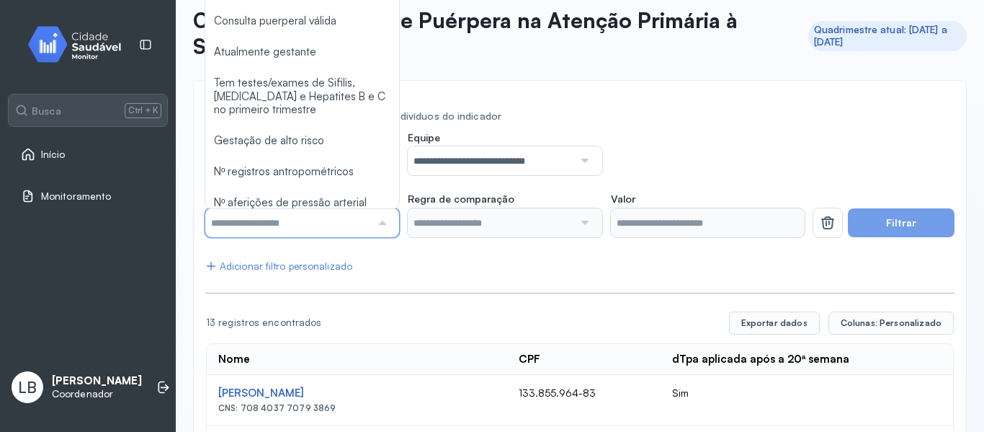
type input "*******"
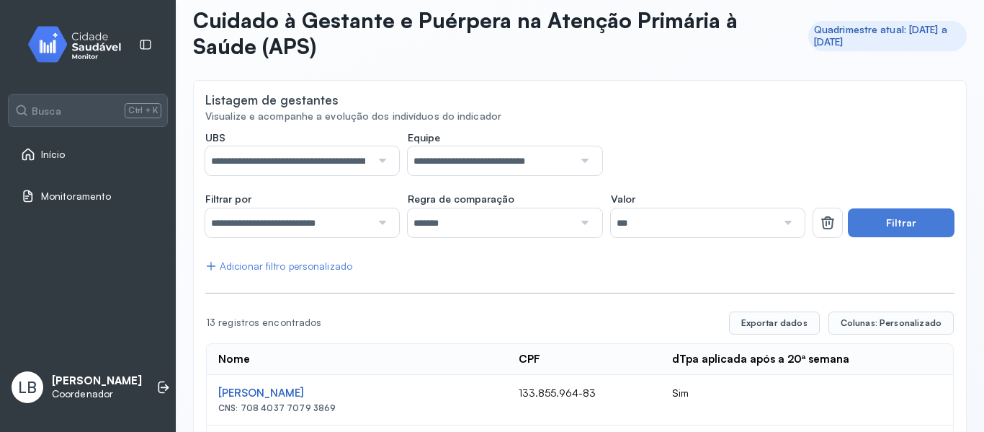
click at [777, 222] on div at bounding box center [786, 222] width 19 height 29
click at [637, 197] on div "Valor *** Sim Não" at bounding box center [708, 214] width 194 height 45
click at [892, 228] on button "Filtrar" at bounding box center [901, 222] width 107 height 29
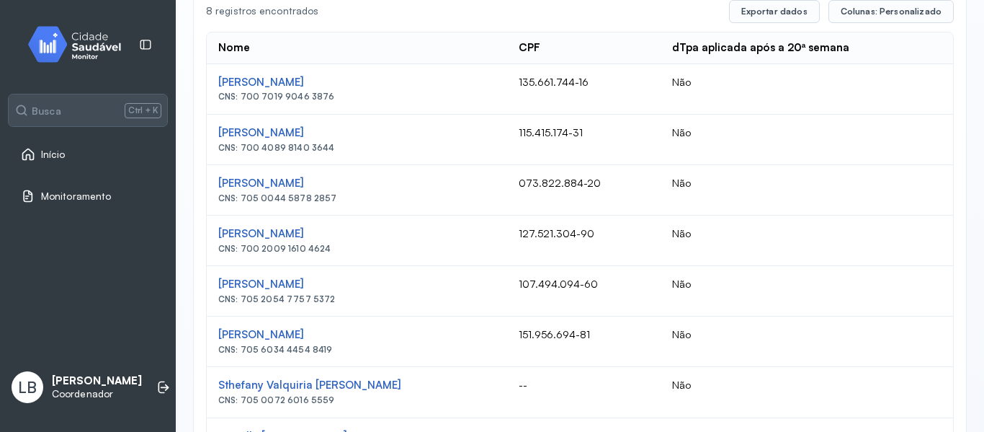
scroll to position [334, 0]
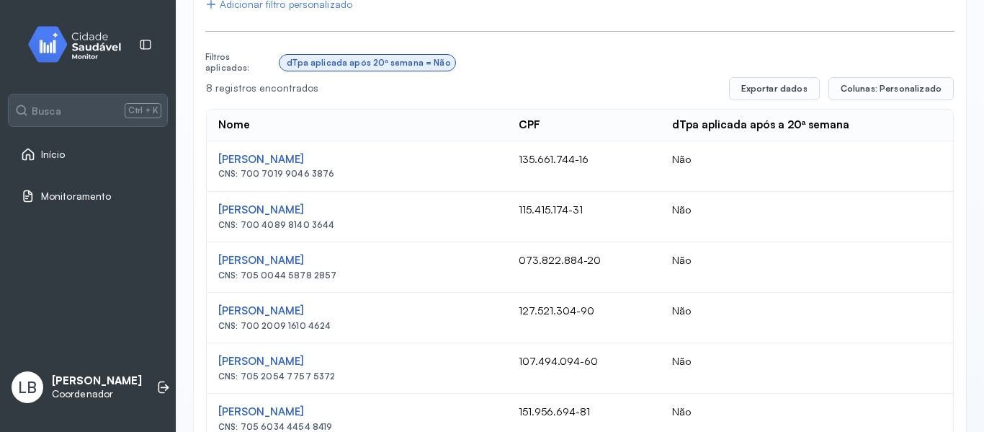
drag, startPoint x: 373, startPoint y: 226, endPoint x: 241, endPoint y: 226, distance: 131.9
click at [241, 226] on div "CNS: 700 4089 8140 3644" at bounding box center [356, 225] width 277 height 10
copy div "700 4089 8140 3644"
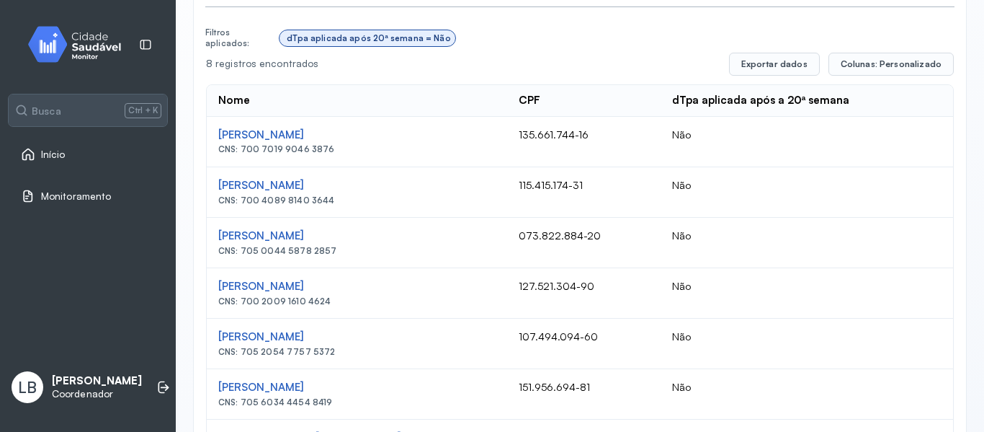
scroll to position [117, 0]
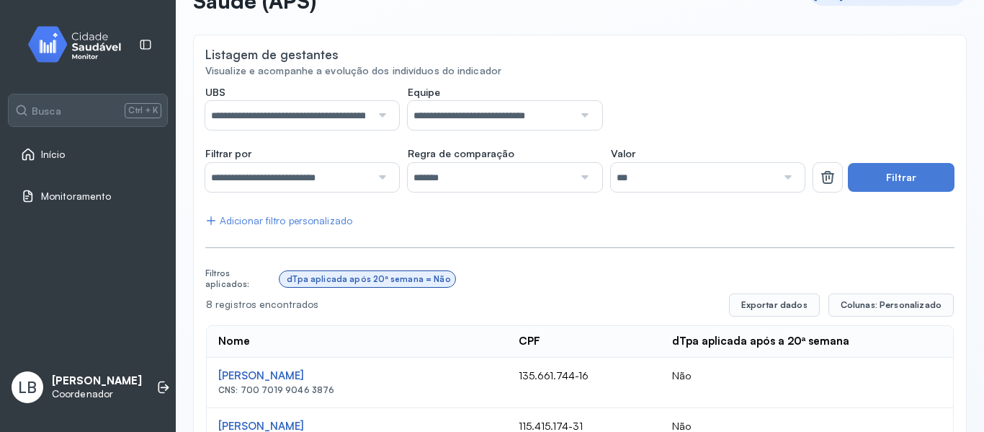
click at [228, 227] on div "**********" at bounding box center [580, 424] width 750 height 677
click at [233, 222] on div "Adicionar filtro personalizado" at bounding box center [278, 221] width 147 height 12
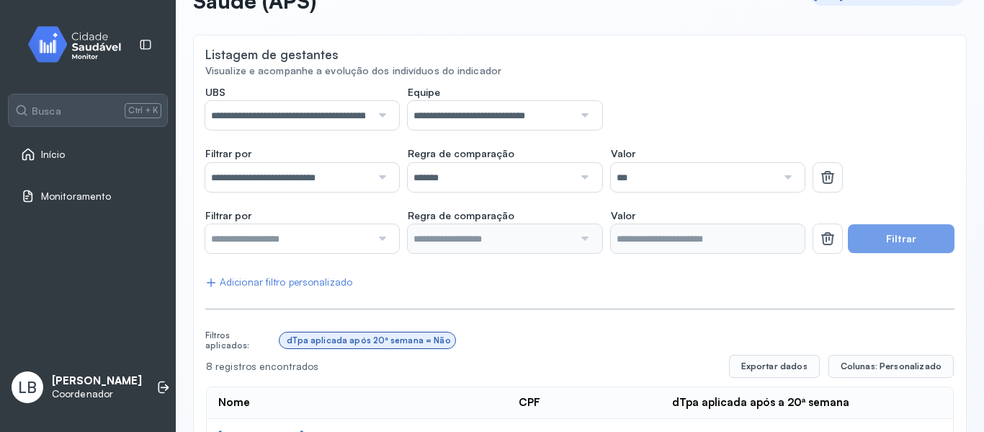
click at [364, 245] on input "text" at bounding box center [288, 238] width 166 height 29
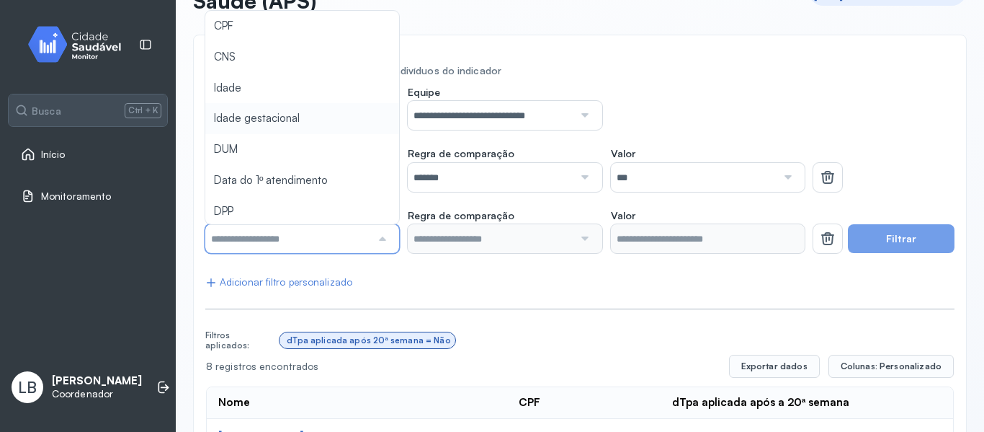
type input "*******"
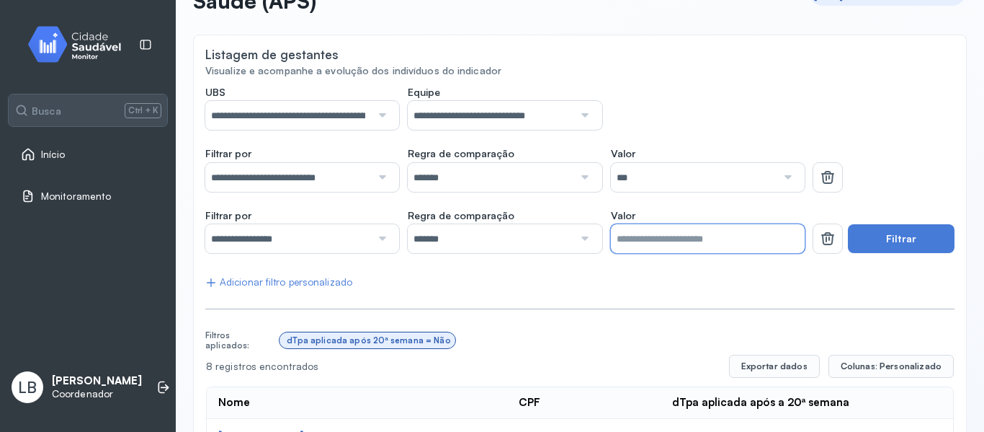
click at [790, 237] on input "*" at bounding box center [708, 238] width 194 height 29
drag, startPoint x: 789, startPoint y: 237, endPoint x: 618, endPoint y: 264, distance: 172.9
type input "**"
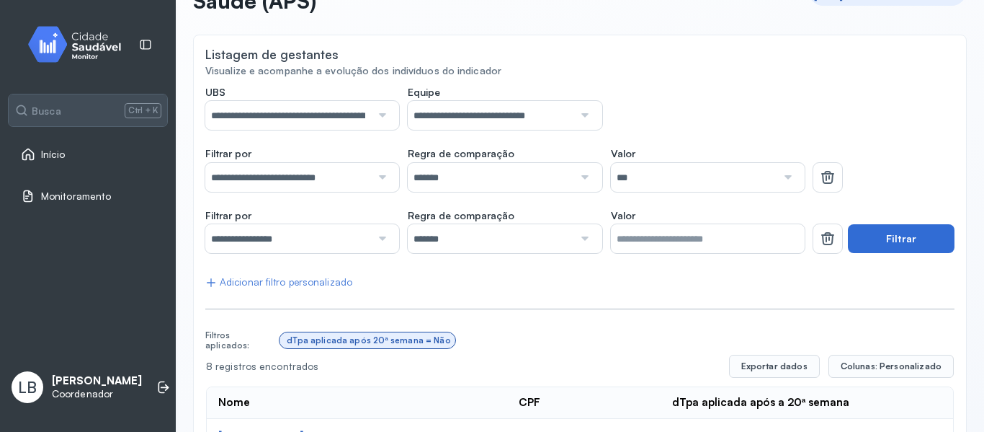
click at [884, 248] on button "Filtrar" at bounding box center [901, 238] width 107 height 29
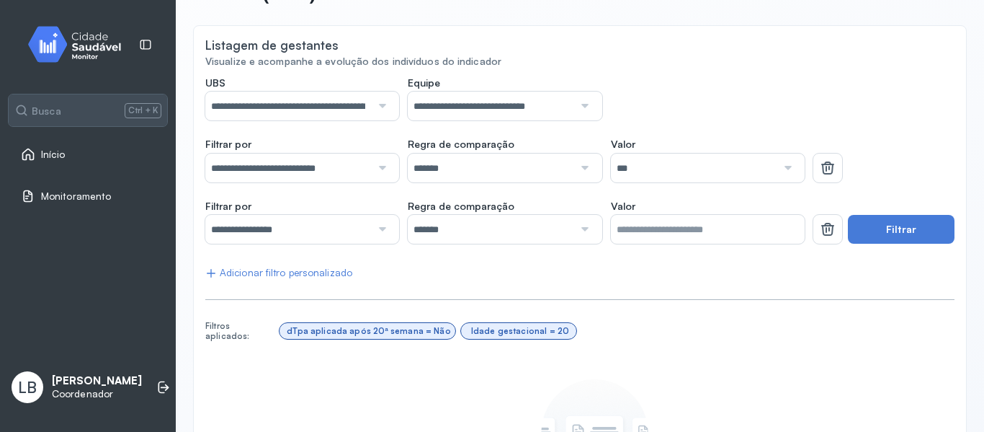
scroll to position [89, 0]
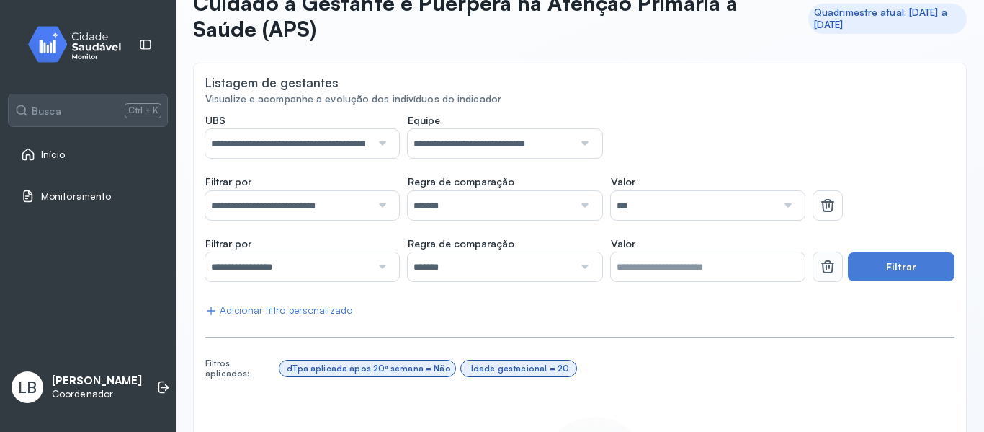
click at [822, 279] on button at bounding box center [828, 266] width 29 height 29
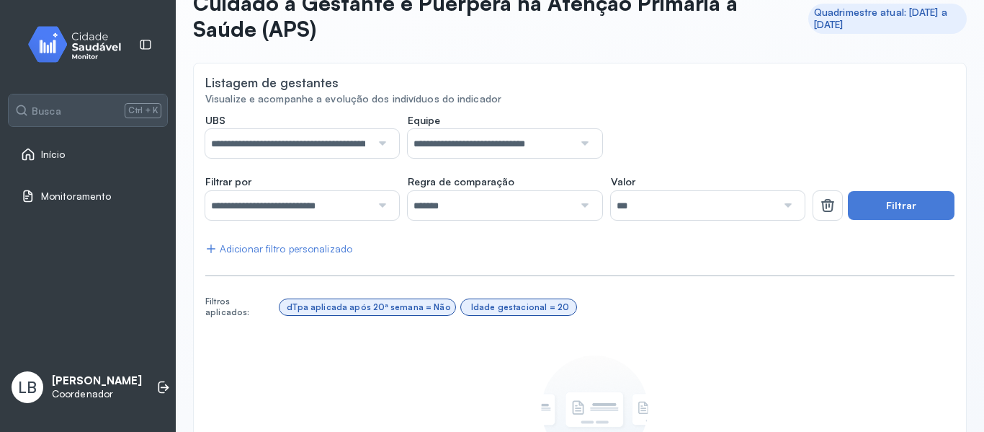
click at [783, 207] on div at bounding box center [786, 205] width 19 height 29
click at [649, 239] on div "**********" at bounding box center [580, 335] width 750 height 443
click at [892, 209] on button "Filtrar" at bounding box center [901, 205] width 107 height 29
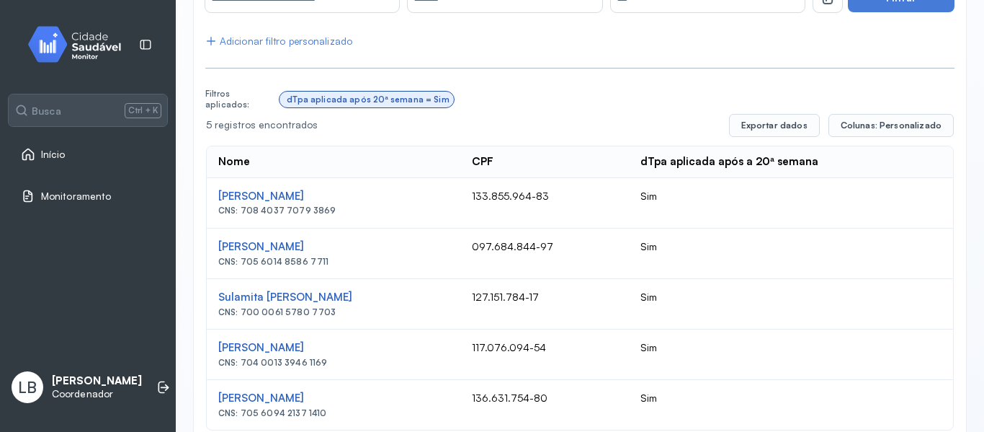
scroll to position [326, 0]
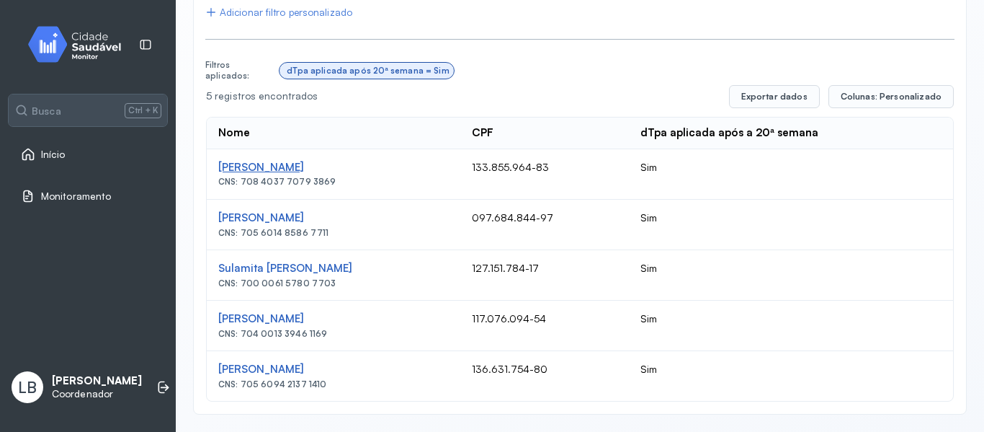
drag, startPoint x: 340, startPoint y: 162, endPoint x: 298, endPoint y: 164, distance: 42.6
click at [298, 164] on div "[PERSON_NAME]" at bounding box center [333, 168] width 231 height 14
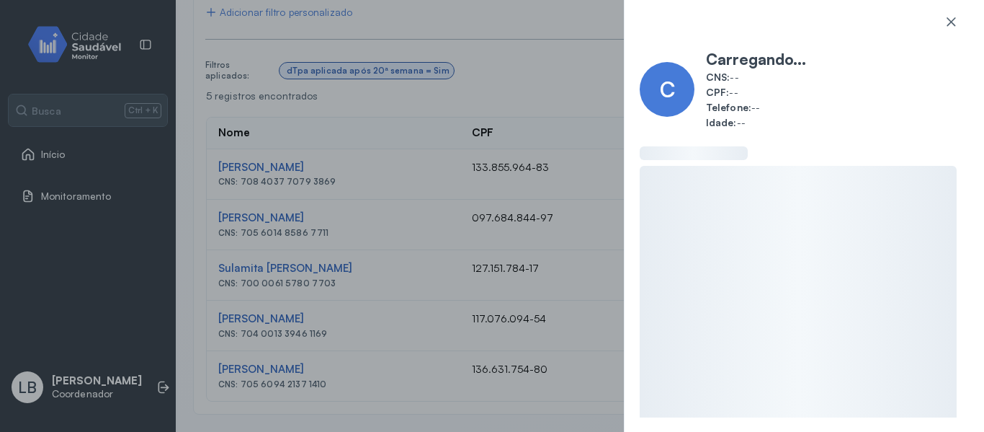
click at [340, 180] on div "C Carregando... CNS: -- CPF: -- Telefone: -- Idade: --" at bounding box center [492, 216] width 984 height 432
drag, startPoint x: 306, startPoint y: 186, endPoint x: 263, endPoint y: 179, distance: 43.8
click at [262, 180] on div "C Carregando... CNS: -- CPF: -- Telefone: -- Idade: --" at bounding box center [492, 216] width 984 height 432
drag, startPoint x: 314, startPoint y: 194, endPoint x: 367, endPoint y: 184, distance: 54.1
click at [324, 194] on div "C Carregando... CNS: -- CPF: -- Telefone: -- Idade: --" at bounding box center [492, 216] width 984 height 432
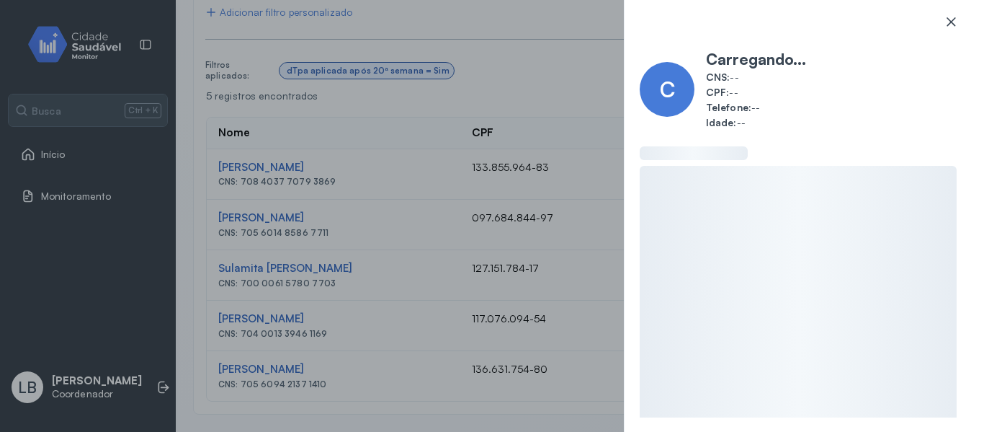
click at [951, 20] on icon at bounding box center [951, 21] width 14 height 14
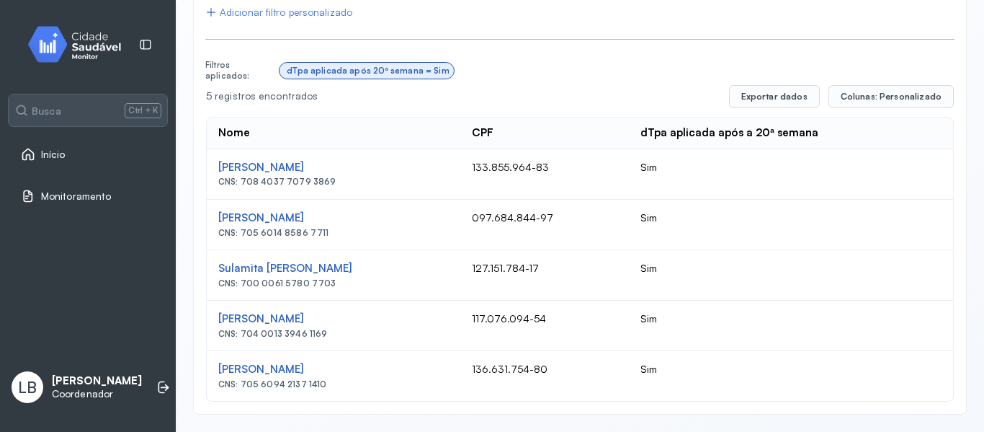
drag, startPoint x: 288, startPoint y: 187, endPoint x: 239, endPoint y: 181, distance: 49.4
click at [239, 181] on div "CNS: 708 4037 7079 3869" at bounding box center [333, 182] width 231 height 10
copy div "708 4037 7079 3869"
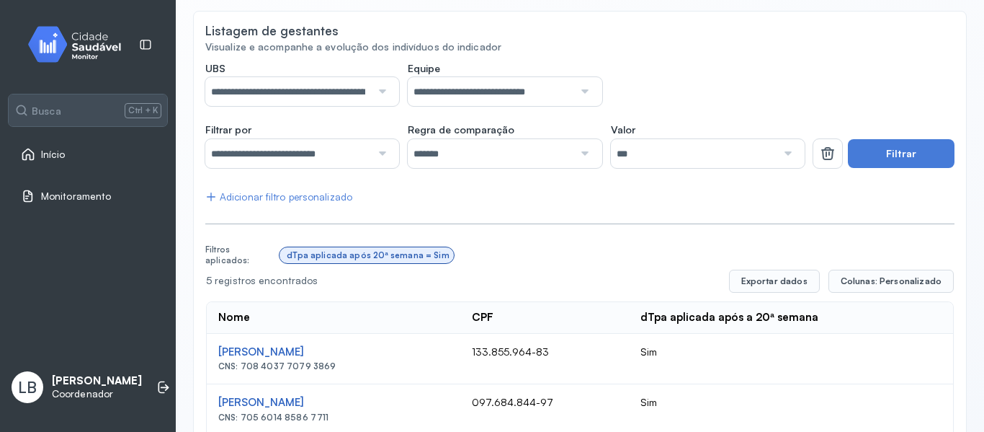
scroll to position [288, 0]
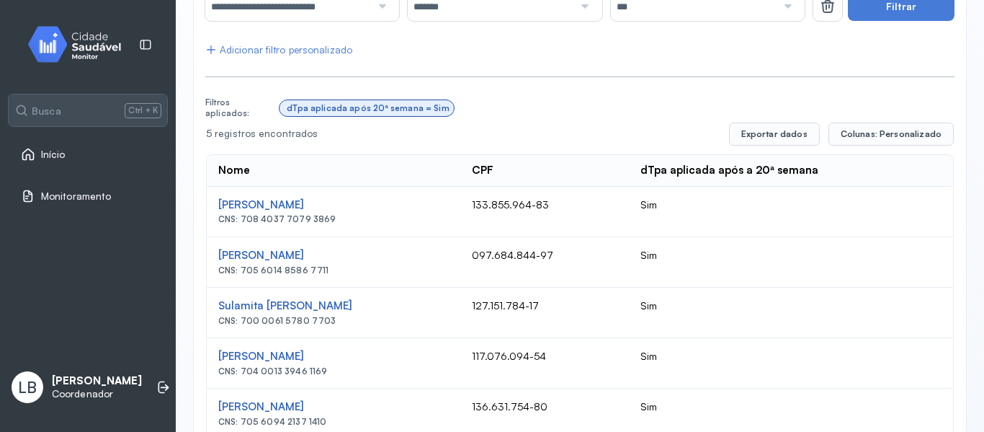
click at [913, 264] on td "Sim" at bounding box center [791, 262] width 324 height 50
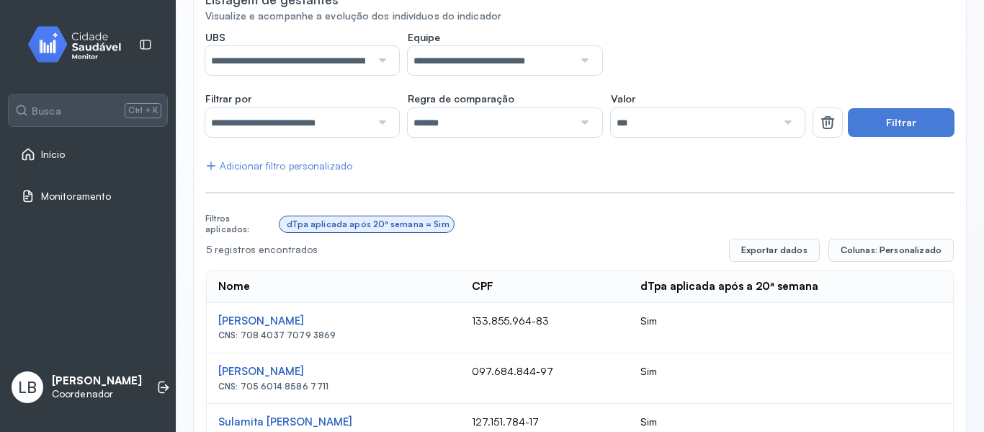
scroll to position [0, 0]
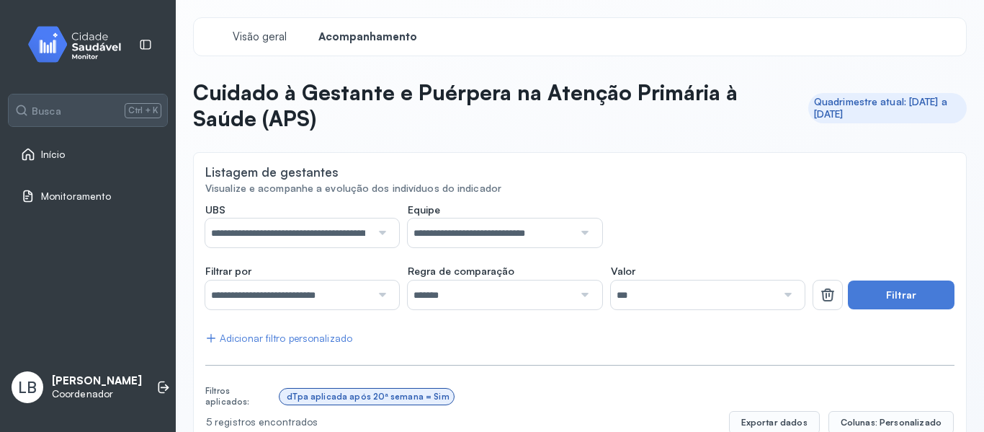
click at [777, 296] on div at bounding box center [786, 294] width 19 height 29
click at [633, 267] on div "Valor *** Sim Não" at bounding box center [708, 286] width 194 height 45
click at [861, 285] on button "Filtrar" at bounding box center [901, 294] width 107 height 29
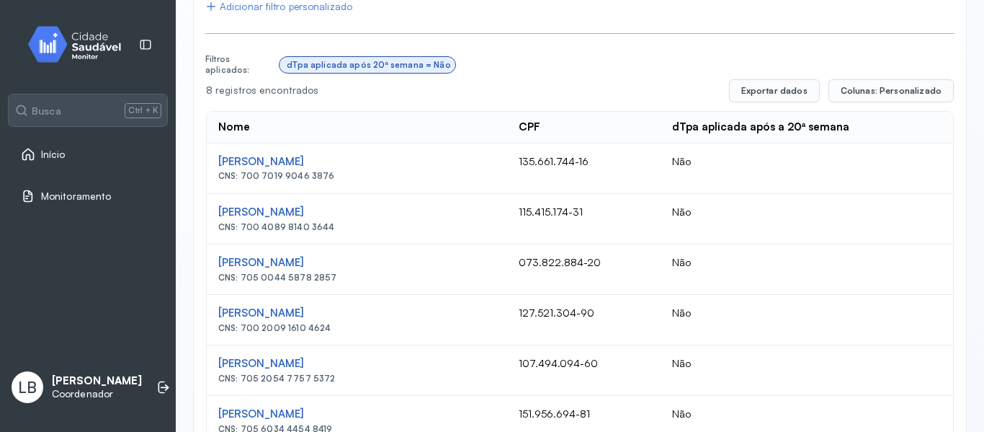
scroll to position [432, 0]
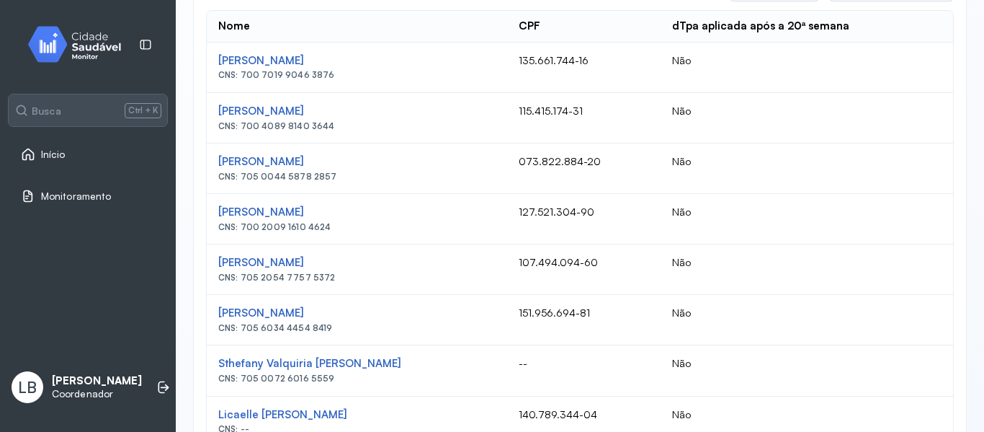
drag, startPoint x: 352, startPoint y: 80, endPoint x: 242, endPoint y: 76, distance: 110.3
click at [242, 76] on td "[PERSON_NAME] CNS: 700 7019 9046 3876" at bounding box center [357, 68] width 301 height 50
copy div "700 7019 9046 3876"
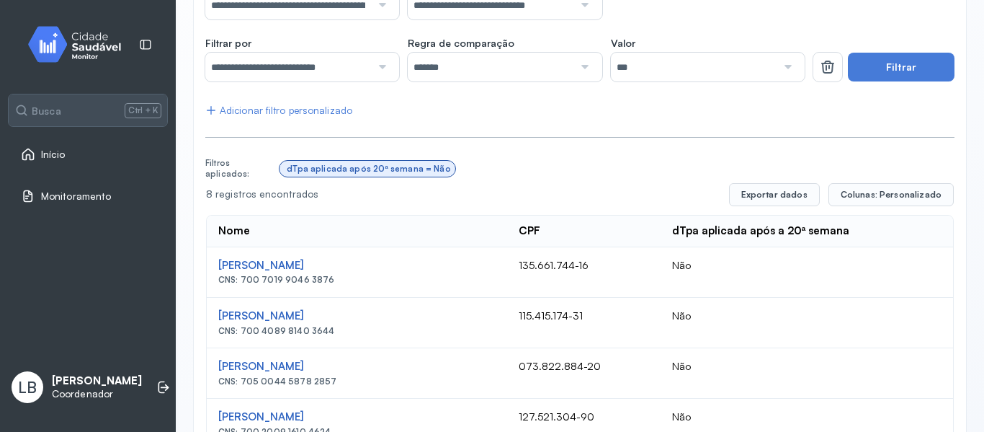
scroll to position [216, 0]
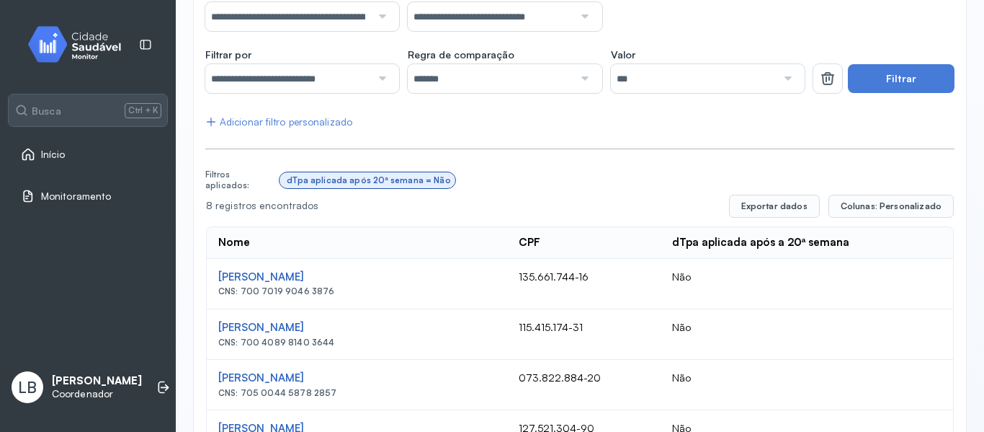
click at [839, 337] on td "Não" at bounding box center [807, 334] width 293 height 50
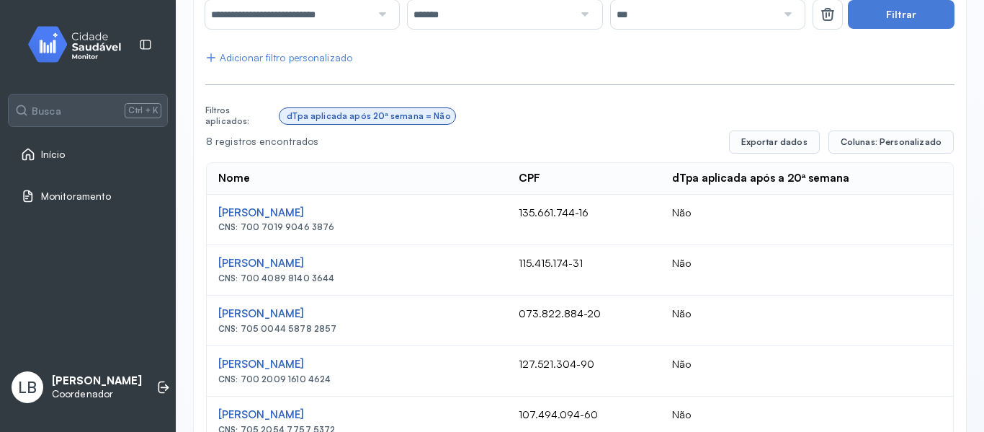
scroll to position [288, 0]
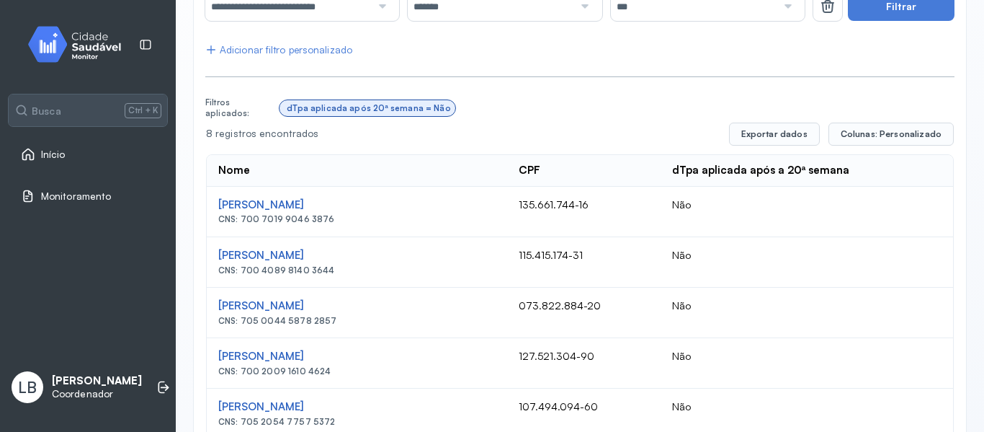
drag, startPoint x: 332, startPoint y: 275, endPoint x: 238, endPoint y: 280, distance: 94.5
click at [238, 280] on td "[PERSON_NAME] CNS: 700 4089 8140 3644" at bounding box center [357, 262] width 301 height 50
copy div "700 4089 8140 3644"
click at [680, 325] on td "Não" at bounding box center [807, 313] width 293 height 50
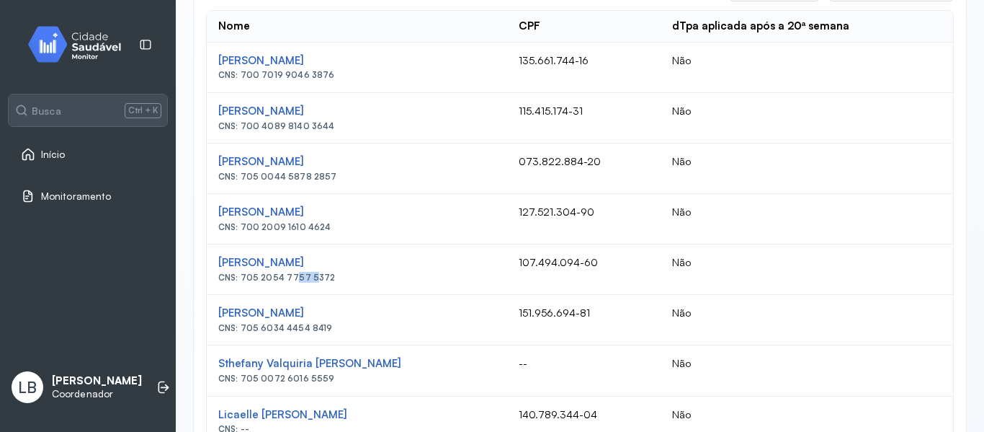
click at [300, 277] on div "CNS: 705 2054 7757 5372" at bounding box center [356, 277] width 277 height 10
drag, startPoint x: 349, startPoint y: 275, endPoint x: 241, endPoint y: 275, distance: 108.1
click at [241, 275] on div "CNS: 705 2054 7757 5372" at bounding box center [356, 277] width 277 height 10
copy div "705 2054 7757 5372"
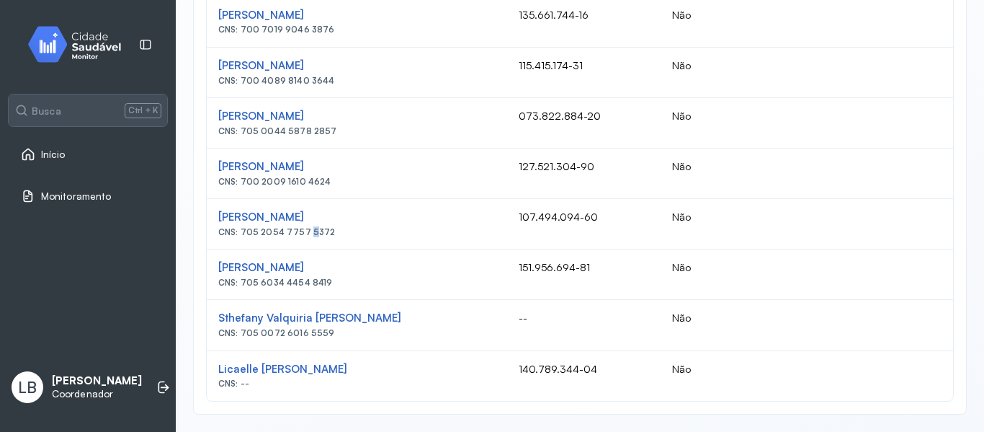
drag, startPoint x: 338, startPoint y: 340, endPoint x: 245, endPoint y: 339, distance: 93.0
click at [243, 338] on td "Sthefany Valquiria De Lima Martins CNS: 705 0072 6016 5559" at bounding box center [357, 325] width 301 height 50
copy div "705 0072 6016 5559"
drag, startPoint x: 338, startPoint y: 185, endPoint x: 244, endPoint y: 177, distance: 94.1
click at [244, 177] on div "CNS: 700 2009 1610 4624" at bounding box center [356, 182] width 277 height 10
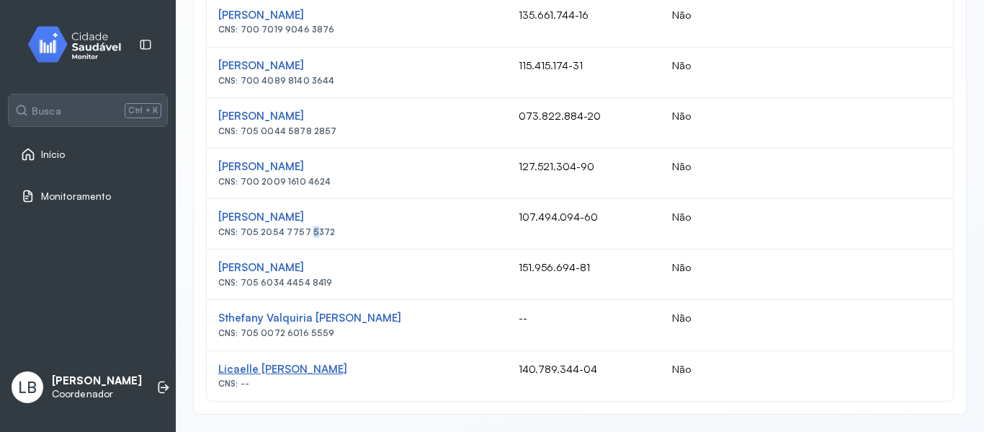
drag, startPoint x: 368, startPoint y: 368, endPoint x: 220, endPoint y: 369, distance: 147.7
click at [220, 369] on div "Licaelle [PERSON_NAME]" at bounding box center [356, 370] width 277 height 14
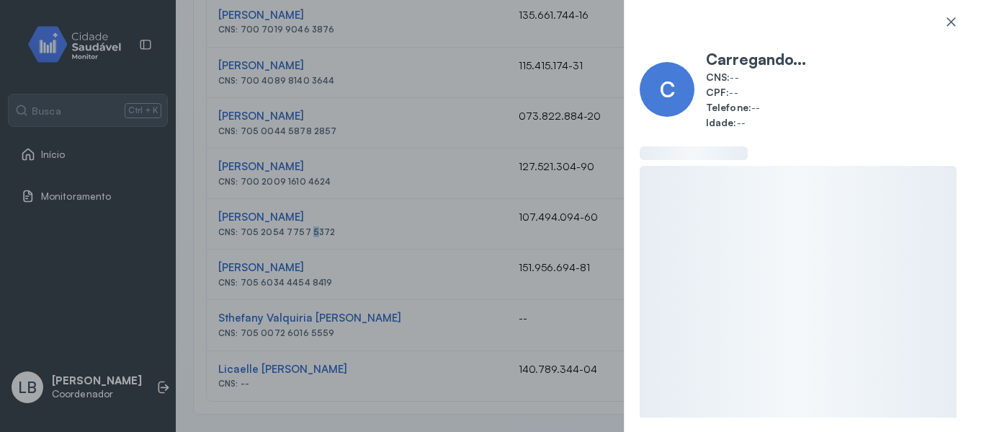
copy div "Licaelle [PERSON_NAME]"
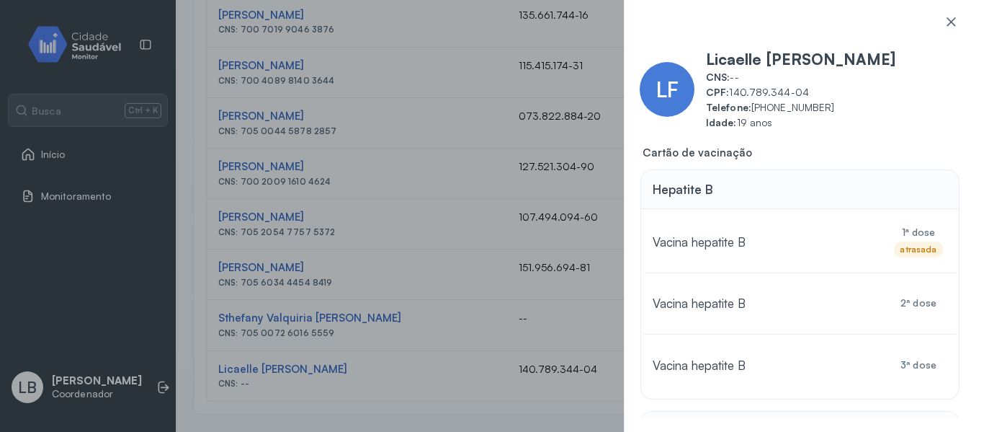
click at [432, 204] on div "LF Licaelle Franciny Dos Santos CNS: -- CPF: 140.789.344-04 Telefone: [PHONE_NU…" at bounding box center [492, 216] width 984 height 432
click at [482, 257] on div "LF Licaelle Franciny Dos Santos CNS: -- CPF: 140.789.344-04 Telefone: [PHONE_NU…" at bounding box center [492, 216] width 984 height 432
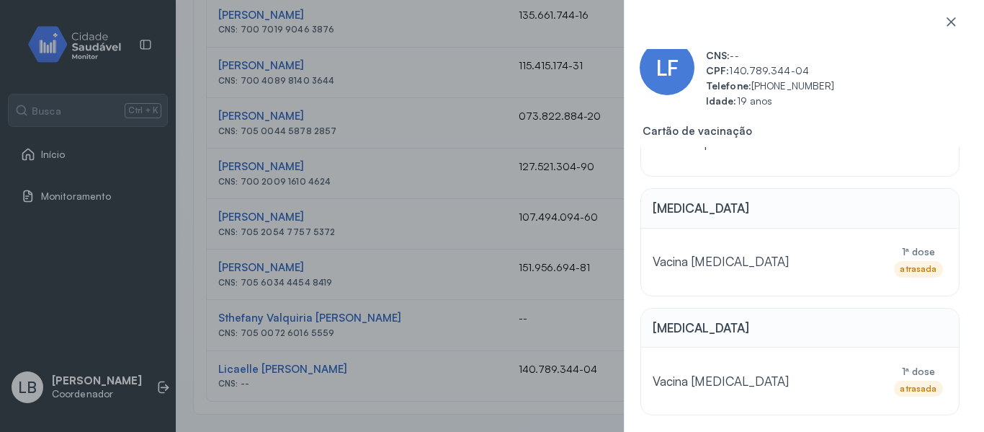
scroll to position [32, 0]
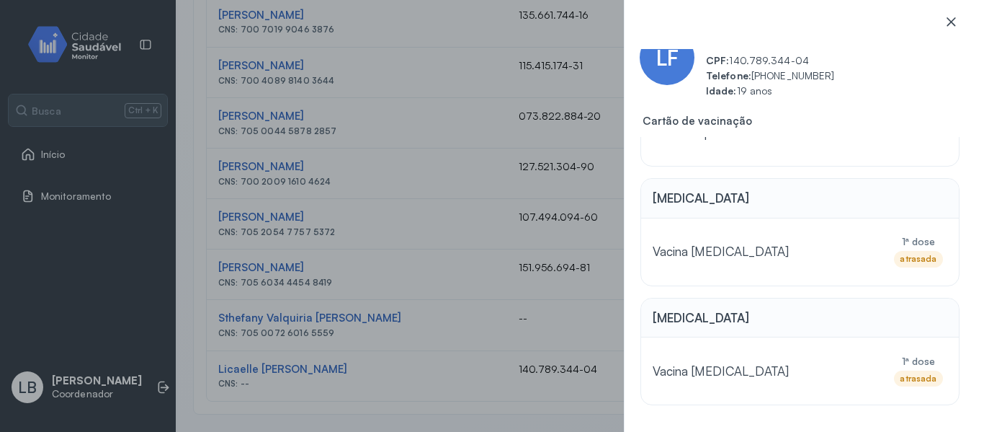
click at [956, 22] on icon at bounding box center [951, 21] width 14 height 14
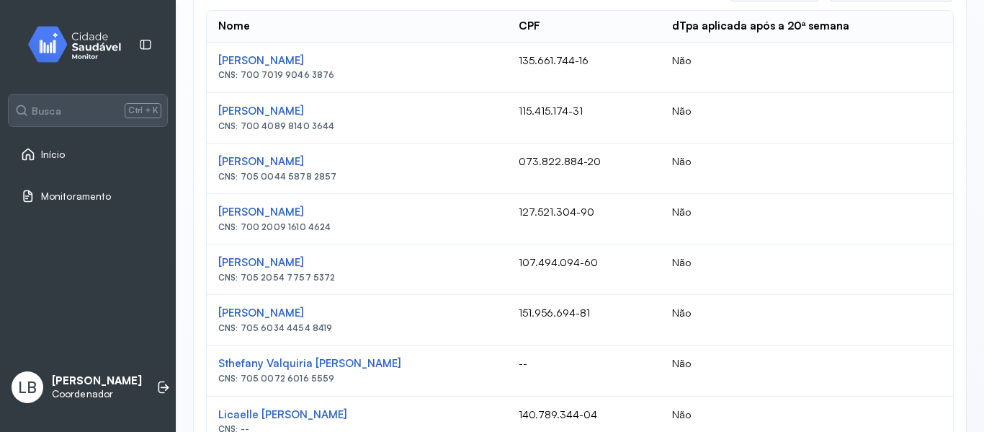
scroll to position [478, 0]
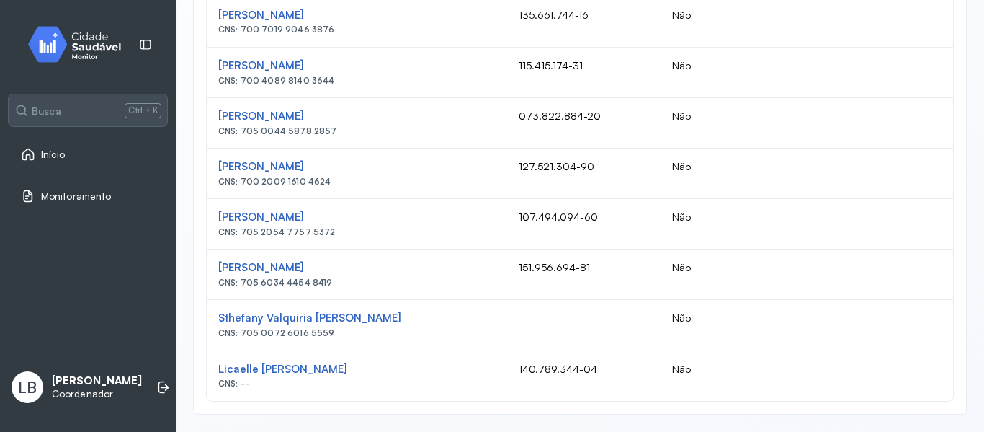
drag, startPoint x: 345, startPoint y: 182, endPoint x: 244, endPoint y: 190, distance: 101.9
click at [243, 190] on td "[PERSON_NAME] CNS: 700 2009 1610 4624" at bounding box center [357, 173] width 301 height 50
copy div "700 2009 1610 4624"
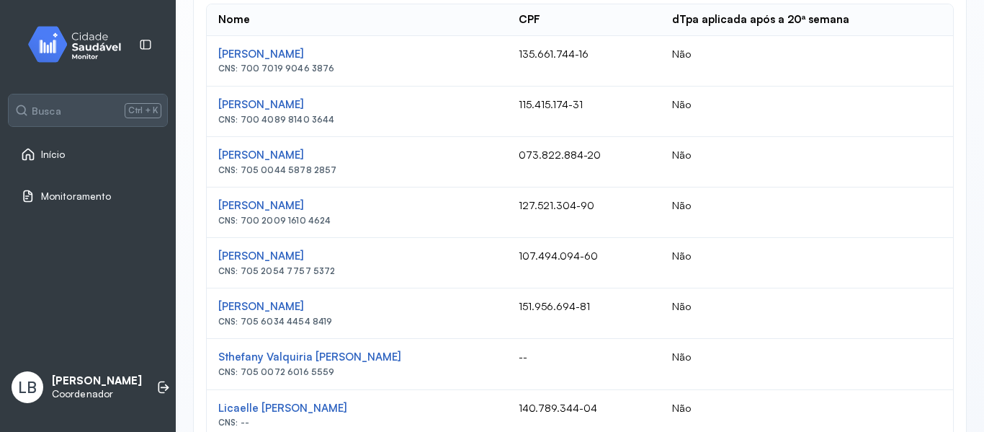
scroll to position [406, 0]
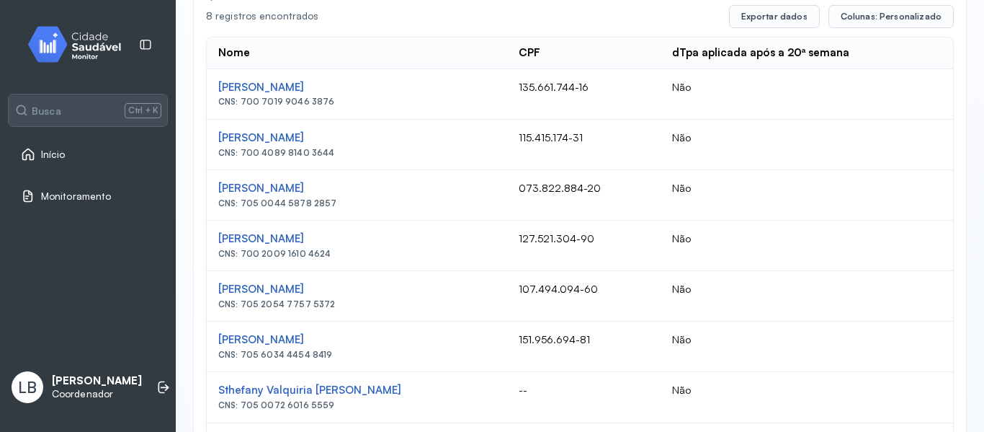
drag, startPoint x: 336, startPoint y: 101, endPoint x: 205, endPoint y: 108, distance: 130.6
click at [205, 108] on div "Nome CPF dTpa aplicada após a 20ª semana 8 registros encontrados Exportar dados…" at bounding box center [580, 239] width 750 height 470
click at [559, 123] on td "115.415.174-31" at bounding box center [584, 145] width 154 height 50
drag, startPoint x: 324, startPoint y: 107, endPoint x: 251, endPoint y: 110, distance: 72.8
click at [251, 110] on td "[PERSON_NAME] CNS: 700 7019 9046 3876" at bounding box center [357, 94] width 301 height 50
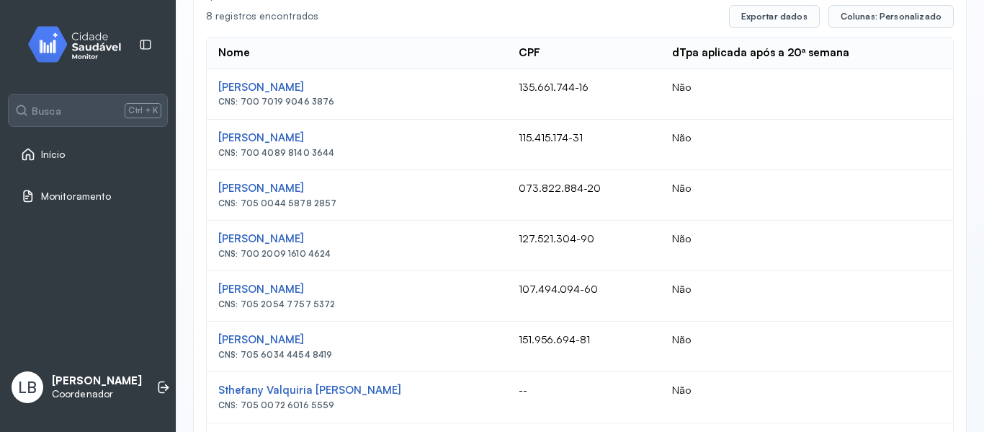
click at [341, 102] on div "CNS: 700 7019 9046 3876" at bounding box center [356, 102] width 277 height 10
drag, startPoint x: 310, startPoint y: 99, endPoint x: 240, endPoint y: 100, distance: 69.9
click at [240, 100] on div "CNS: 700 7019 9046 3876" at bounding box center [356, 102] width 277 height 10
copy div "700 7019 9046 3876"
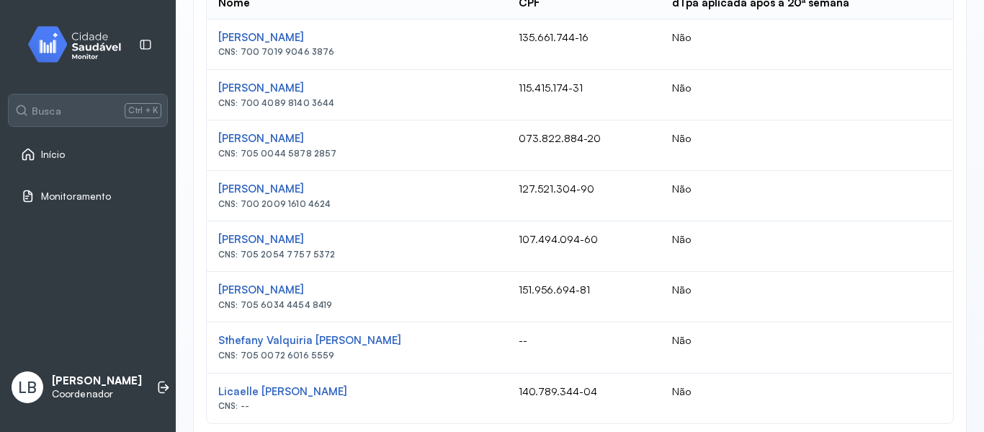
scroll to position [478, 0]
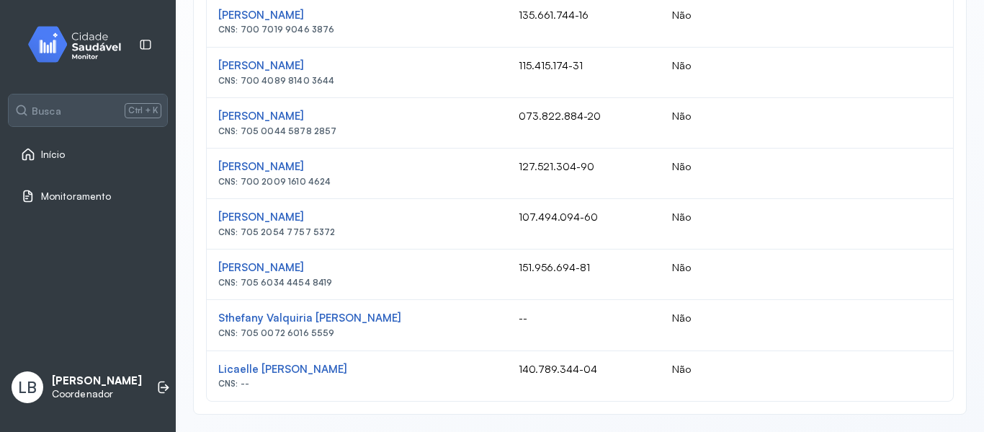
drag, startPoint x: 349, startPoint y: 339, endPoint x: 242, endPoint y: 333, distance: 106.9
click at [242, 333] on td "Sthefany Valquiria De Lima Martins CNS: 705 0072 6016 5559" at bounding box center [357, 325] width 301 height 50
click at [376, 190] on td "[PERSON_NAME] CNS: 700 2009 1610 4624" at bounding box center [357, 173] width 301 height 50
drag, startPoint x: 330, startPoint y: 177, endPoint x: 240, endPoint y: 183, distance: 90.3
click at [240, 183] on div "CNS: 700 2009 1610 4624" at bounding box center [356, 182] width 277 height 10
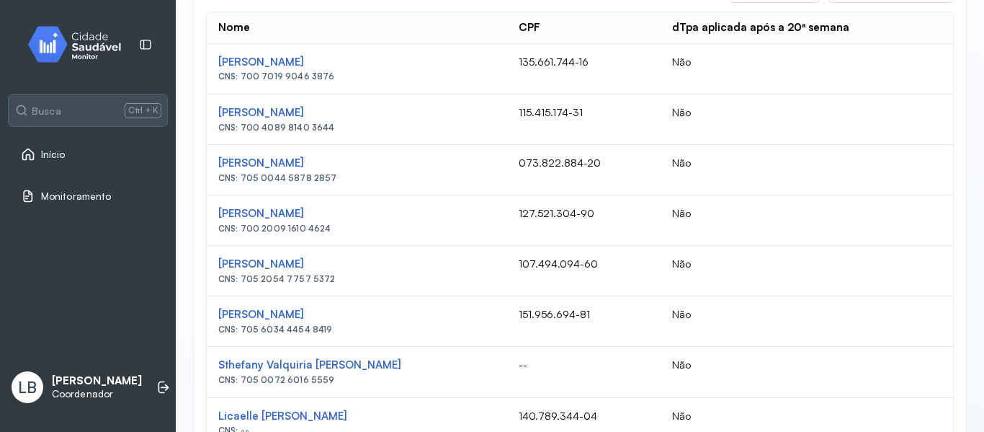
scroll to position [406, 0]
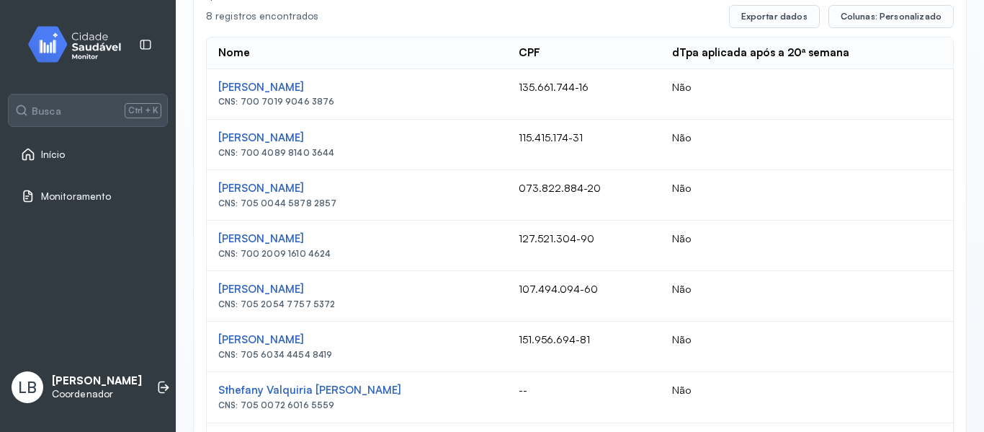
drag, startPoint x: 332, startPoint y: 103, endPoint x: 237, endPoint y: 107, distance: 94.5
click at [241, 99] on div "CNS: 700 7019 9046 3876" at bounding box center [356, 102] width 277 height 10
click at [305, 164] on td "[PERSON_NAME] CNS: 700 4089 8140 3644" at bounding box center [357, 145] width 301 height 50
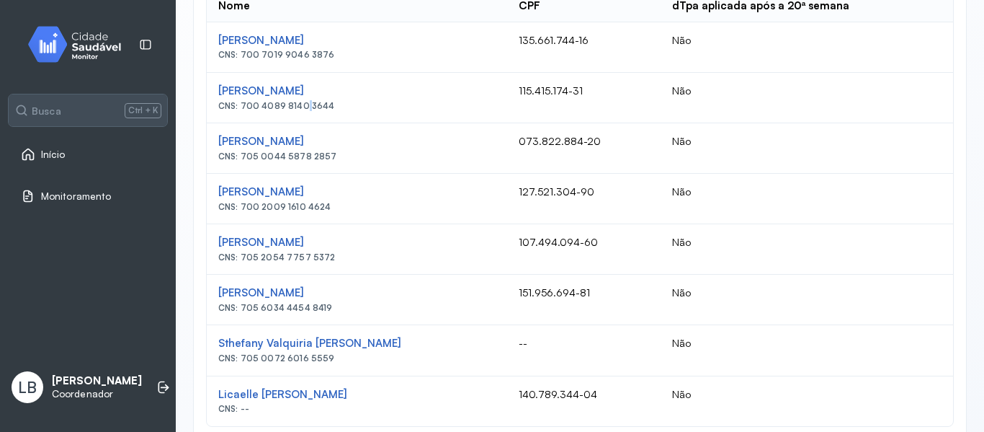
scroll to position [478, 0]
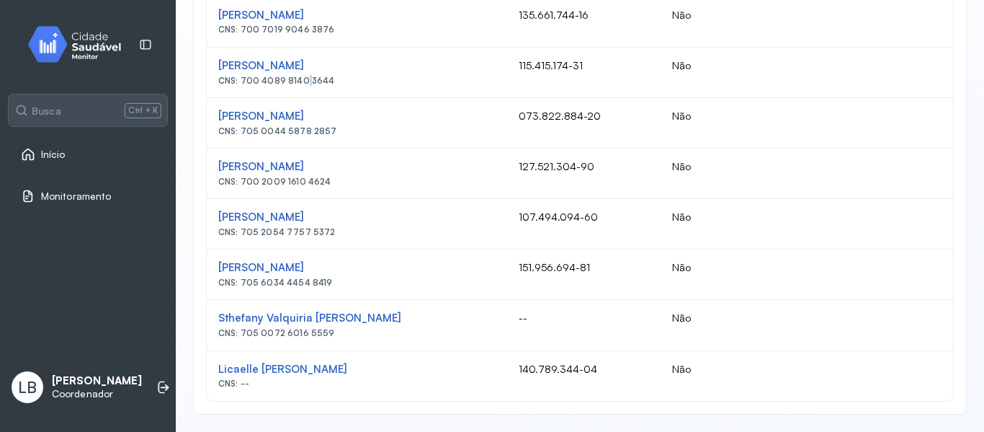
drag, startPoint x: 332, startPoint y: 337, endPoint x: 244, endPoint y: 334, distance: 88.0
click at [244, 334] on div "CNS: 705 0072 6016 5559" at bounding box center [356, 333] width 277 height 10
drag, startPoint x: 240, startPoint y: 332, endPoint x: 324, endPoint y: 339, distance: 83.9
click at [324, 339] on td "Sthefany Valquiria De Lima Martins CNS: 705 0072 6016 5559" at bounding box center [357, 325] width 301 height 50
click at [406, 337] on div "CNS: 705 0072 6016 5559" at bounding box center [356, 333] width 277 height 10
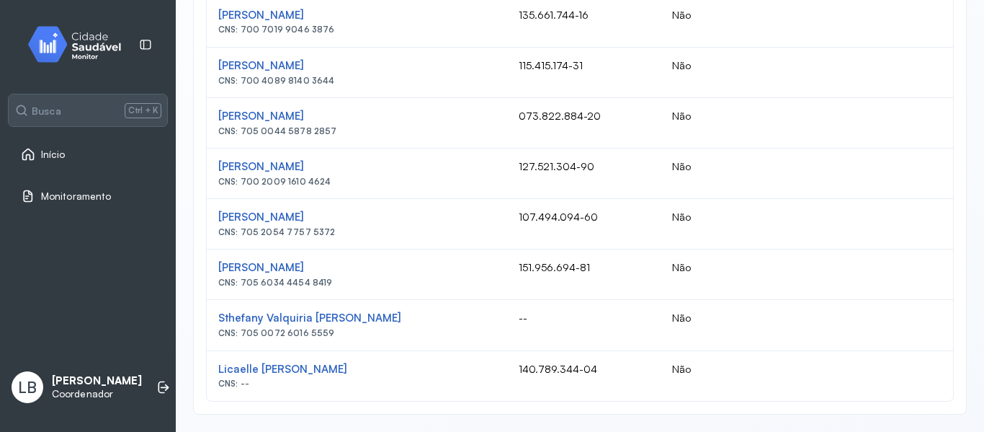
drag, startPoint x: 351, startPoint y: 335, endPoint x: 244, endPoint y: 329, distance: 107.6
click at [244, 329] on div "CNS: 705 0072 6016 5559" at bounding box center [356, 333] width 277 height 10
click at [355, 335] on div "CNS: 705 0072 6016 5559" at bounding box center [356, 333] width 277 height 10
drag, startPoint x: 354, startPoint y: 335, endPoint x: 338, endPoint y: 324, distance: 19.2
click at [348, 331] on div "CNS: 705 0072 6016 5559" at bounding box center [356, 333] width 277 height 10
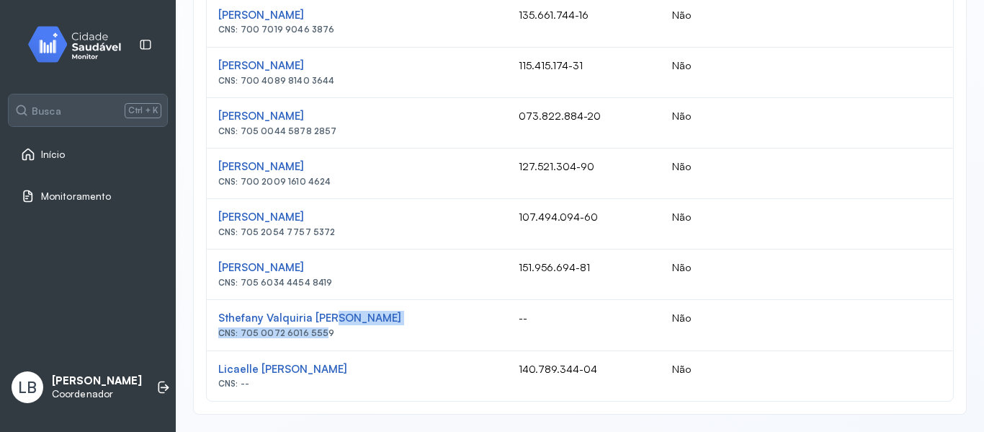
drag, startPoint x: 332, startPoint y: 323, endPoint x: 319, endPoint y: 329, distance: 14.2
click at [316, 326] on div "Sthefany Valquiria De Lima Martins CNS: 705 0072 6016 5559" at bounding box center [356, 324] width 277 height 27
click at [329, 332] on div "CNS: 705 0072 6016 5559" at bounding box center [356, 333] width 277 height 10
drag, startPoint x: 329, startPoint y: 332, endPoint x: 240, endPoint y: 339, distance: 88.9
click at [240, 339] on td "Sthefany Valquiria De Lima Martins CNS: 705 0072 6016 5559" at bounding box center [357, 325] width 301 height 50
